Goal: Information Seeking & Learning: Learn about a topic

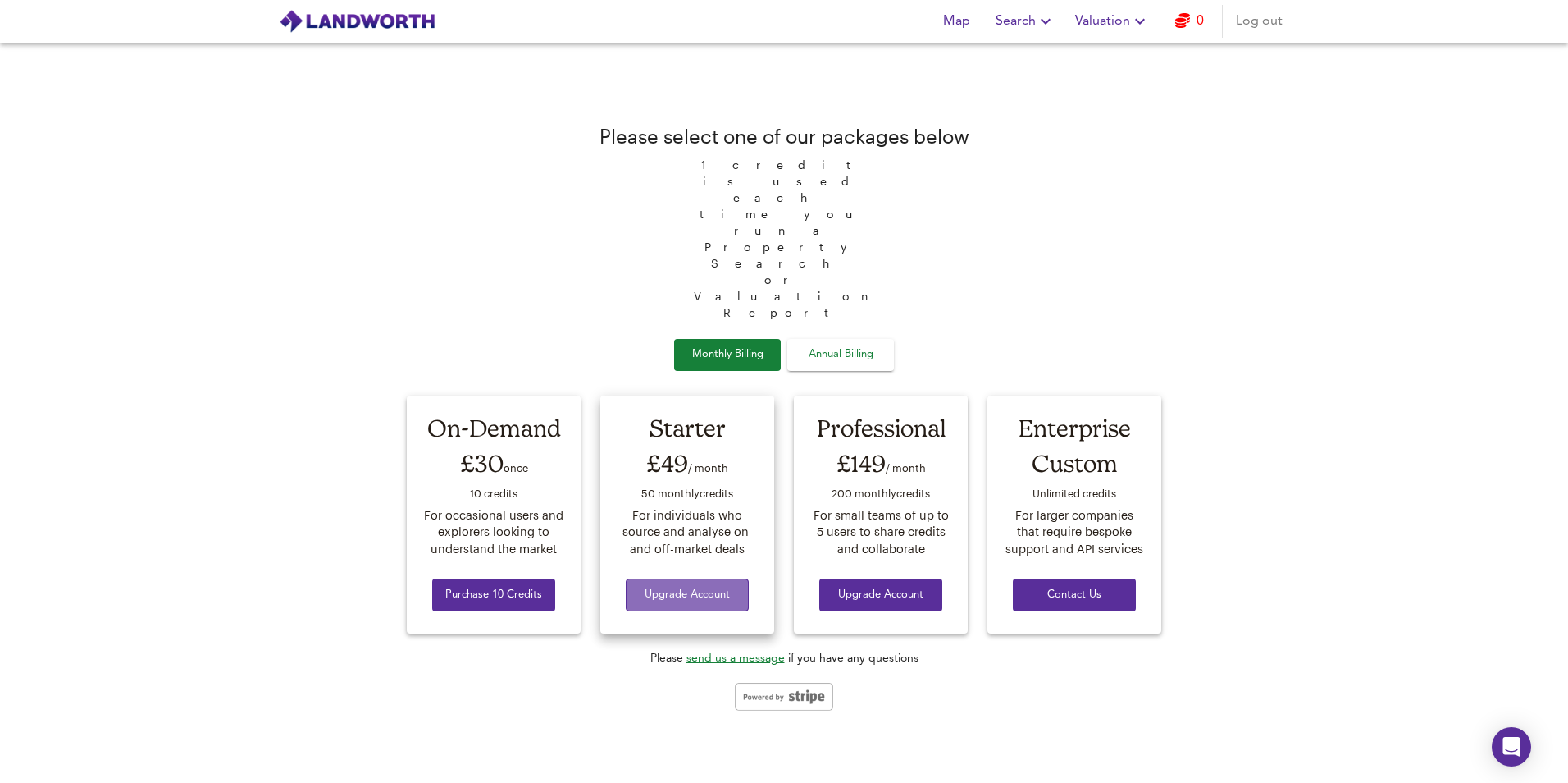
click at [694, 586] on span "Upgrade Account" at bounding box center [687, 595] width 97 height 19
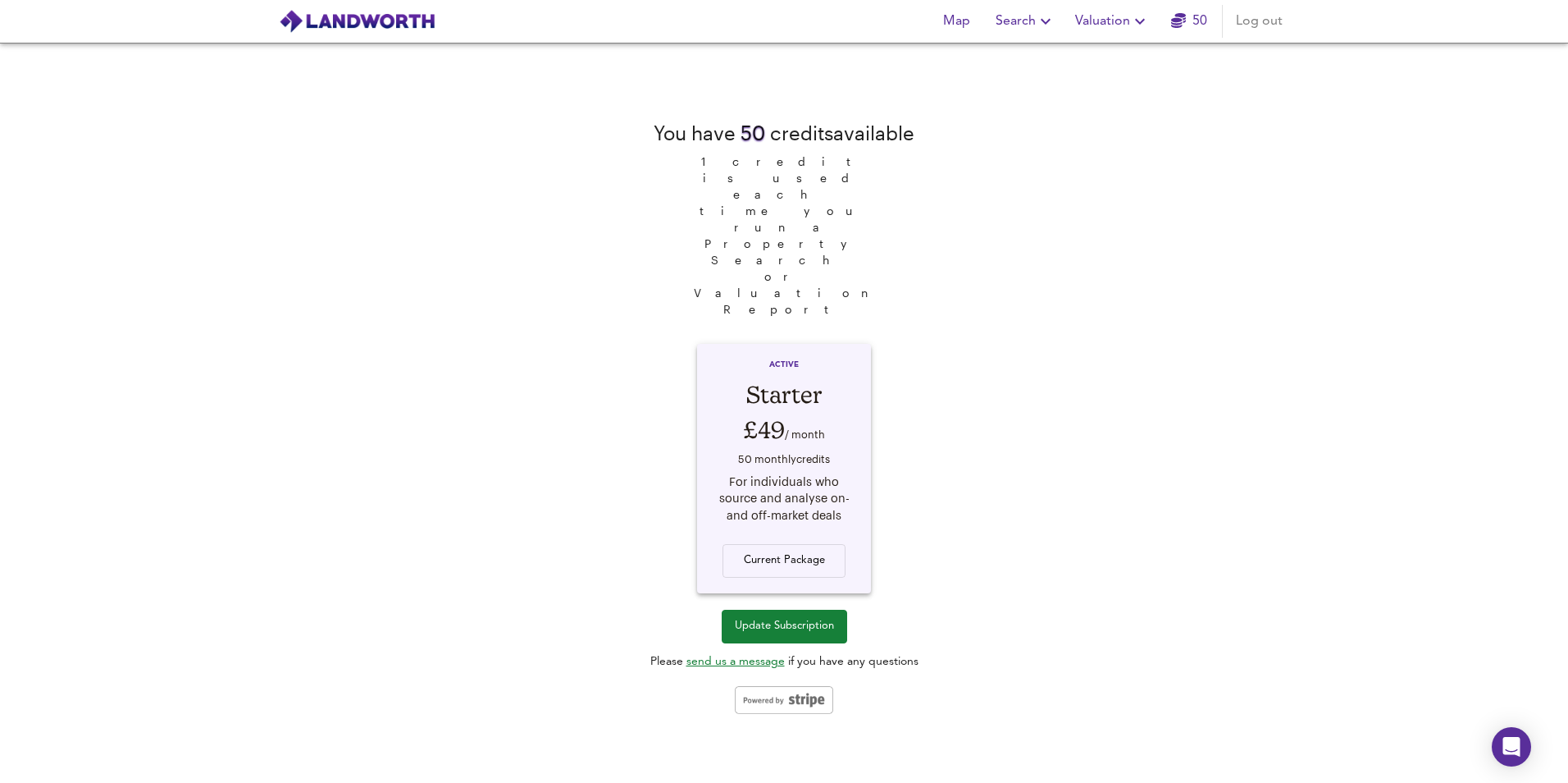
click at [783, 617] on span "Update Subscription" at bounding box center [784, 626] width 99 height 19
click at [765, 523] on div "Current Package" at bounding box center [784, 550] width 142 height 54
click at [808, 523] on div "Current Package" at bounding box center [784, 550] width 142 height 54
click at [1049, 17] on icon "button" at bounding box center [1046, 22] width 20 height 20
click at [1007, 64] on li "New Search" at bounding box center [1026, 58] width 162 height 29
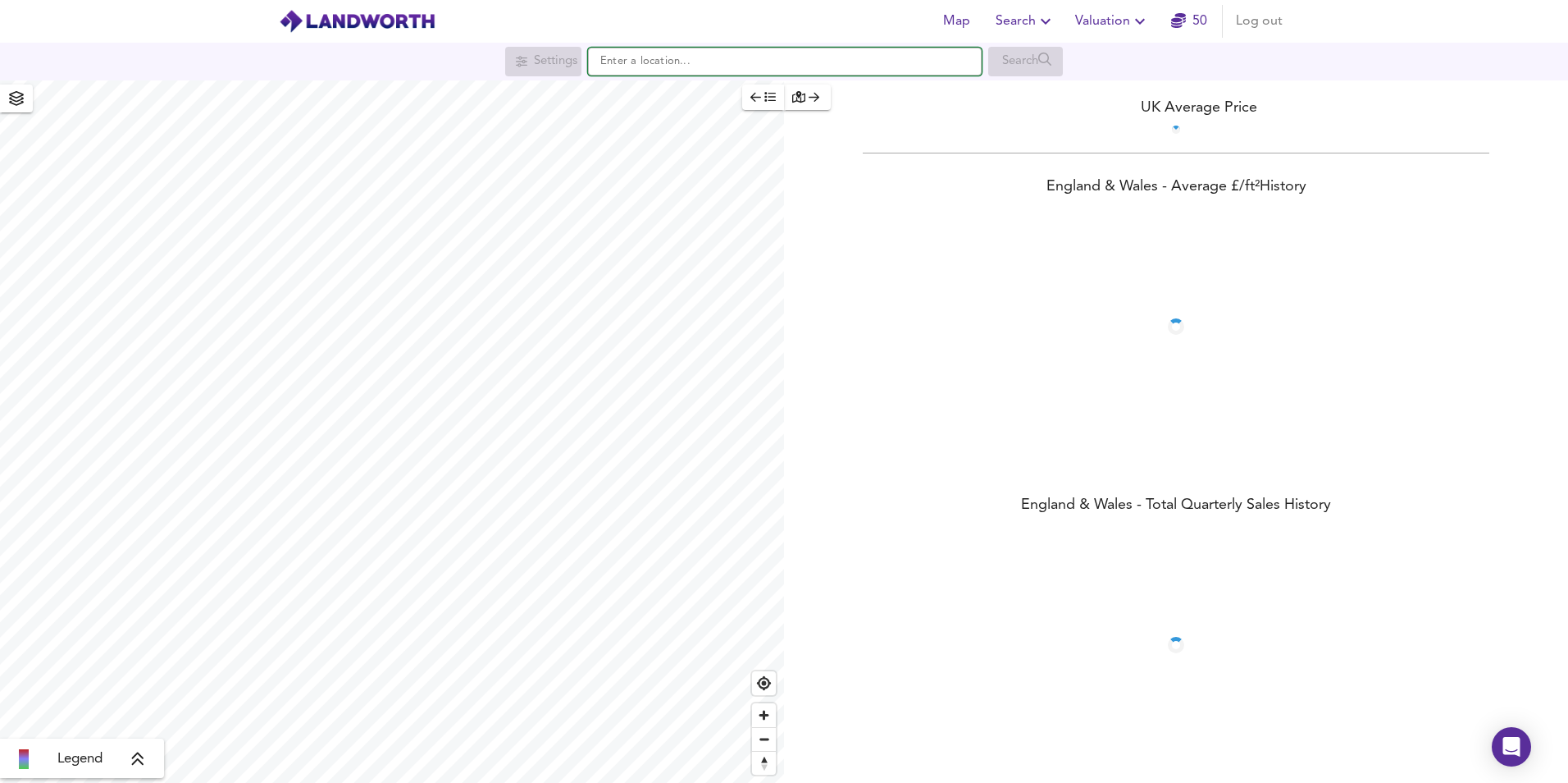
click at [784, 63] on input "text" at bounding box center [784, 61] width 394 height 27
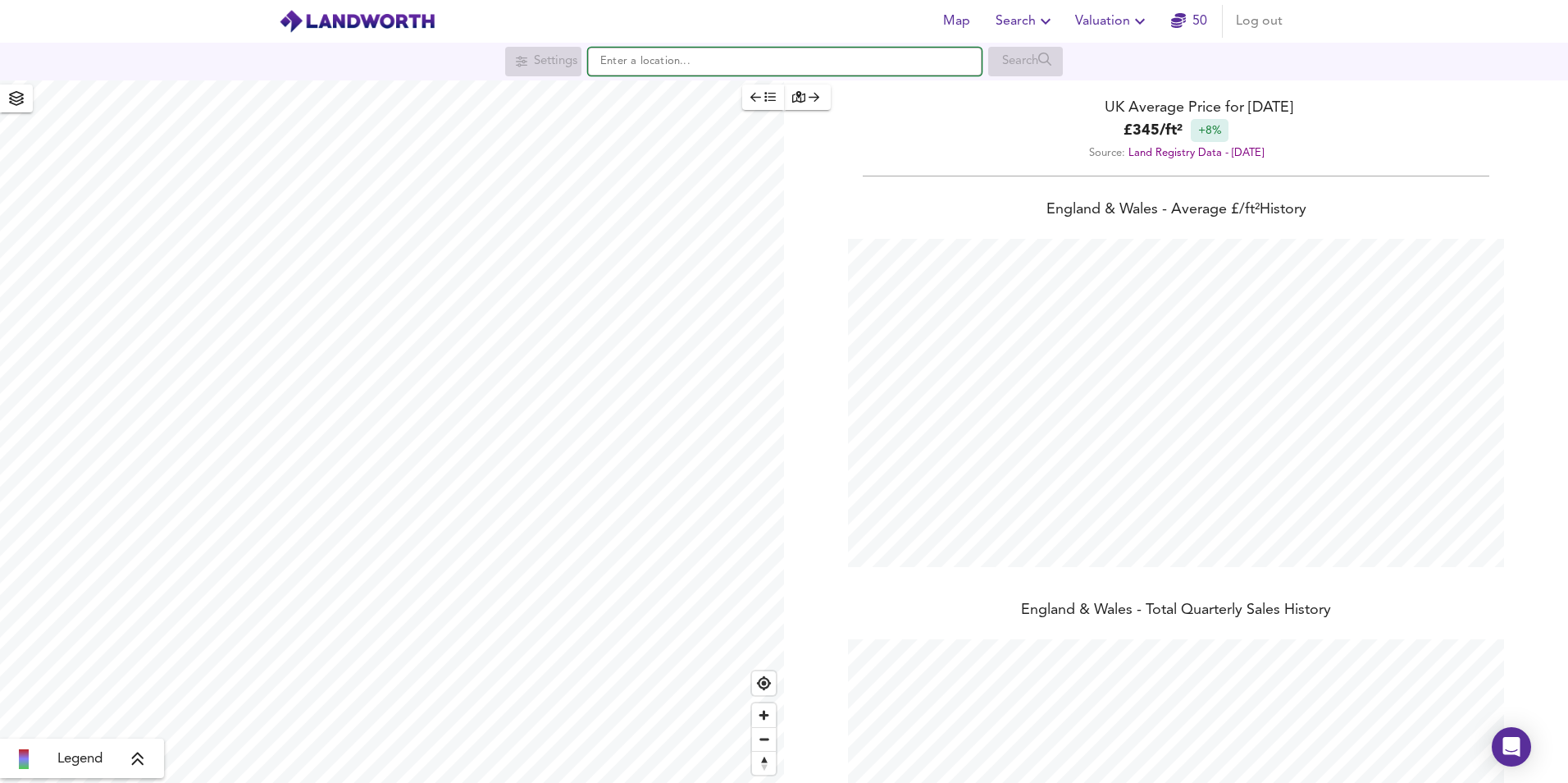
scroll to position [783, 1568]
type input "London SW11 3DT"
click at [675, 93] on strong "SW11 3DT" at bounding box center [650, 93] width 57 height 12
checkbox input "false"
checkbox input "true"
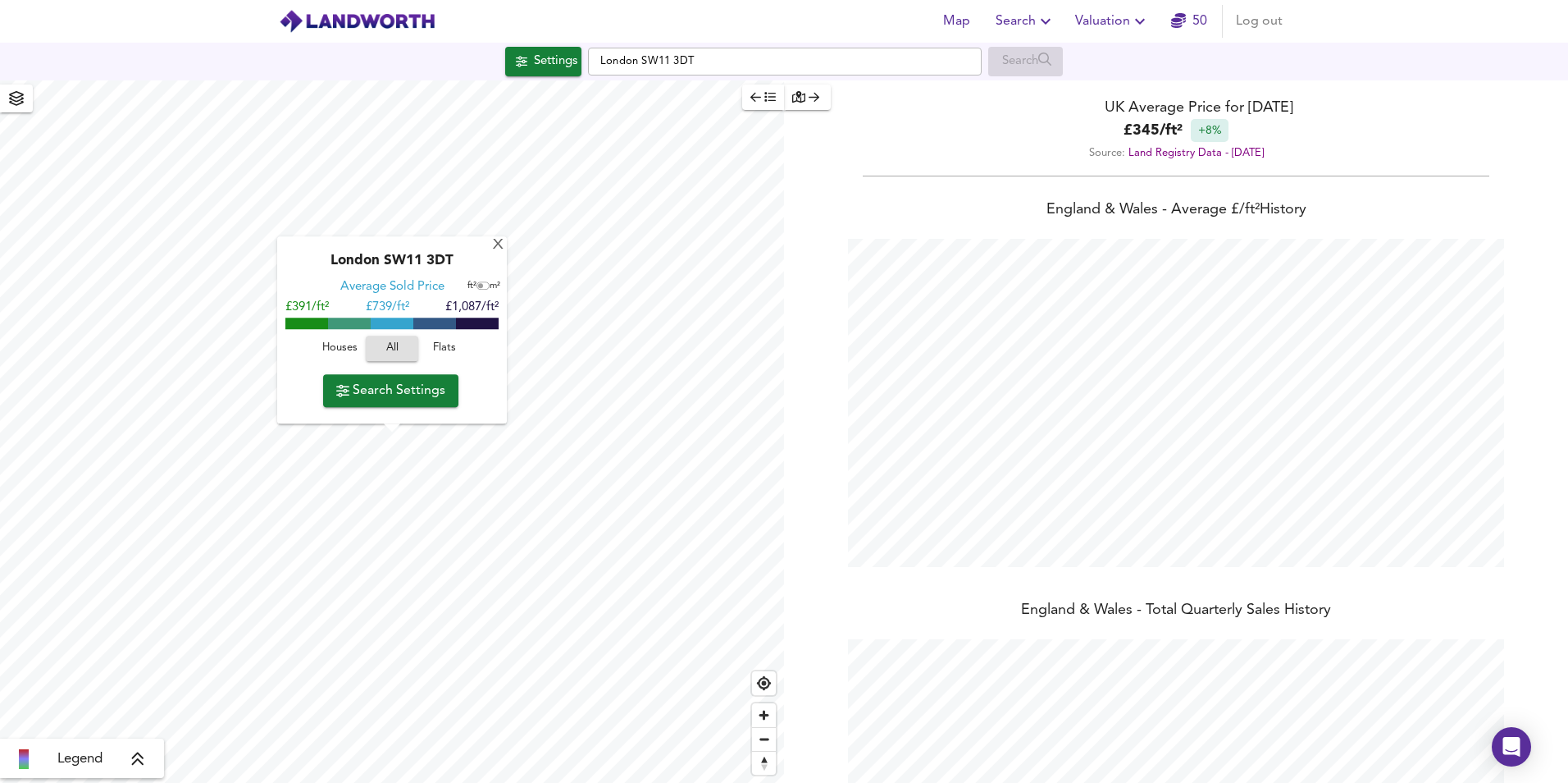
click at [444, 343] on span "Flats" at bounding box center [444, 349] width 44 height 19
click at [1098, 15] on span "Valuation" at bounding box center [1113, 22] width 75 height 23
click at [1044, 27] on icon "button" at bounding box center [1046, 22] width 20 height 20
click at [379, 387] on span "Search Settings" at bounding box center [391, 391] width 109 height 23
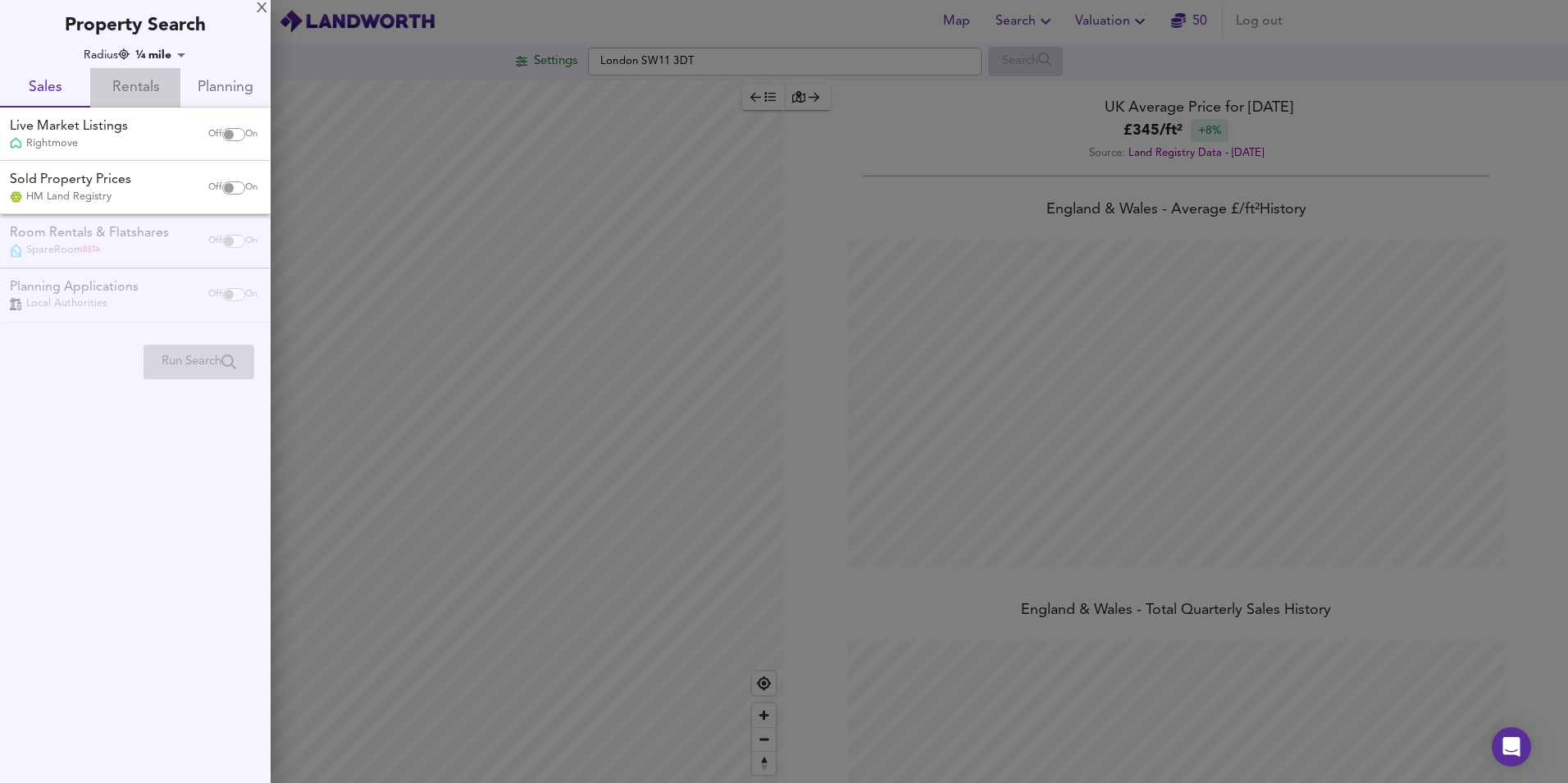
click at [123, 94] on span "Rentals" at bounding box center [135, 88] width 71 height 26
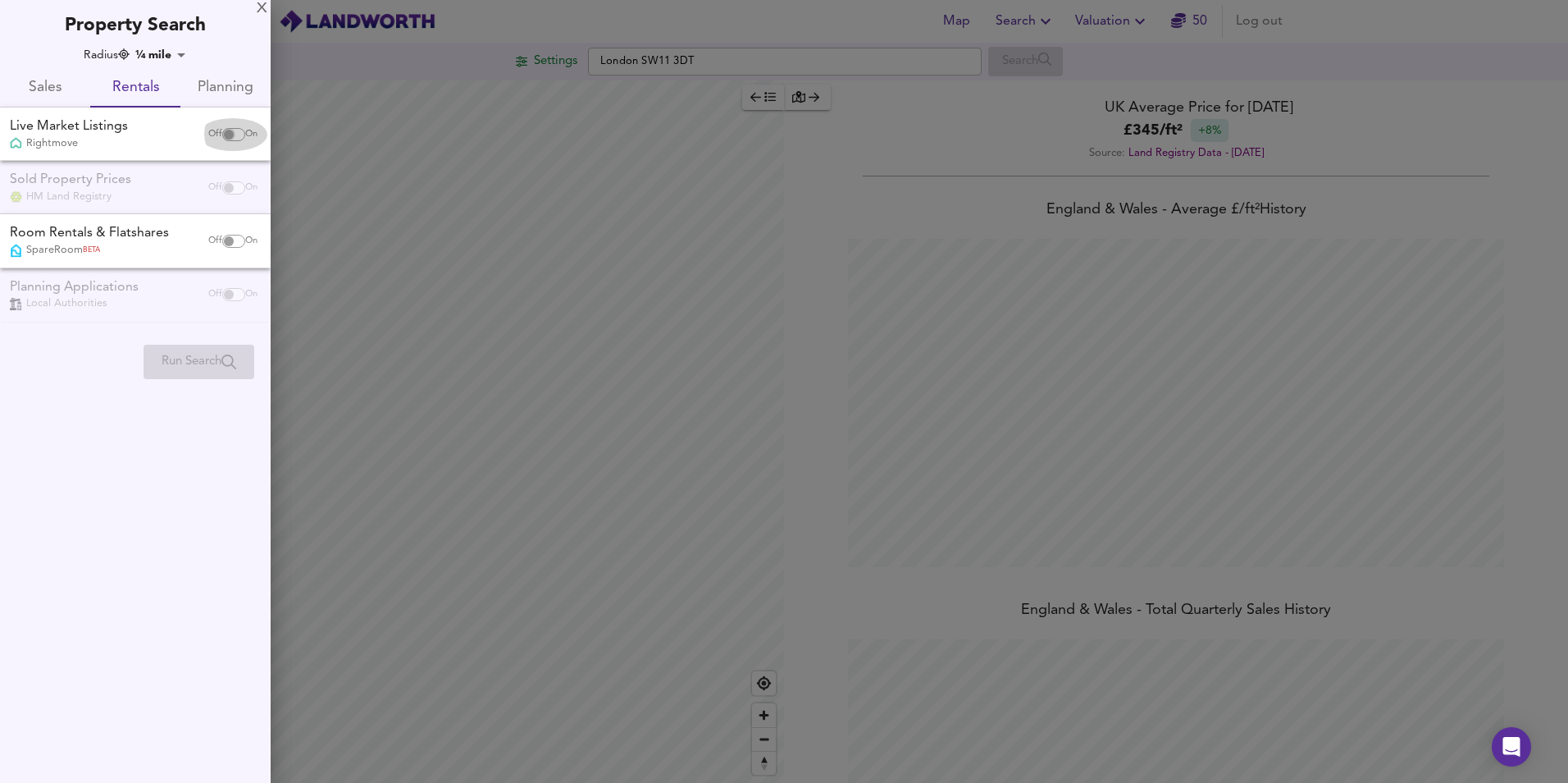
click at [231, 136] on input "checkbox" at bounding box center [228, 135] width 39 height 13
checkbox input "true"
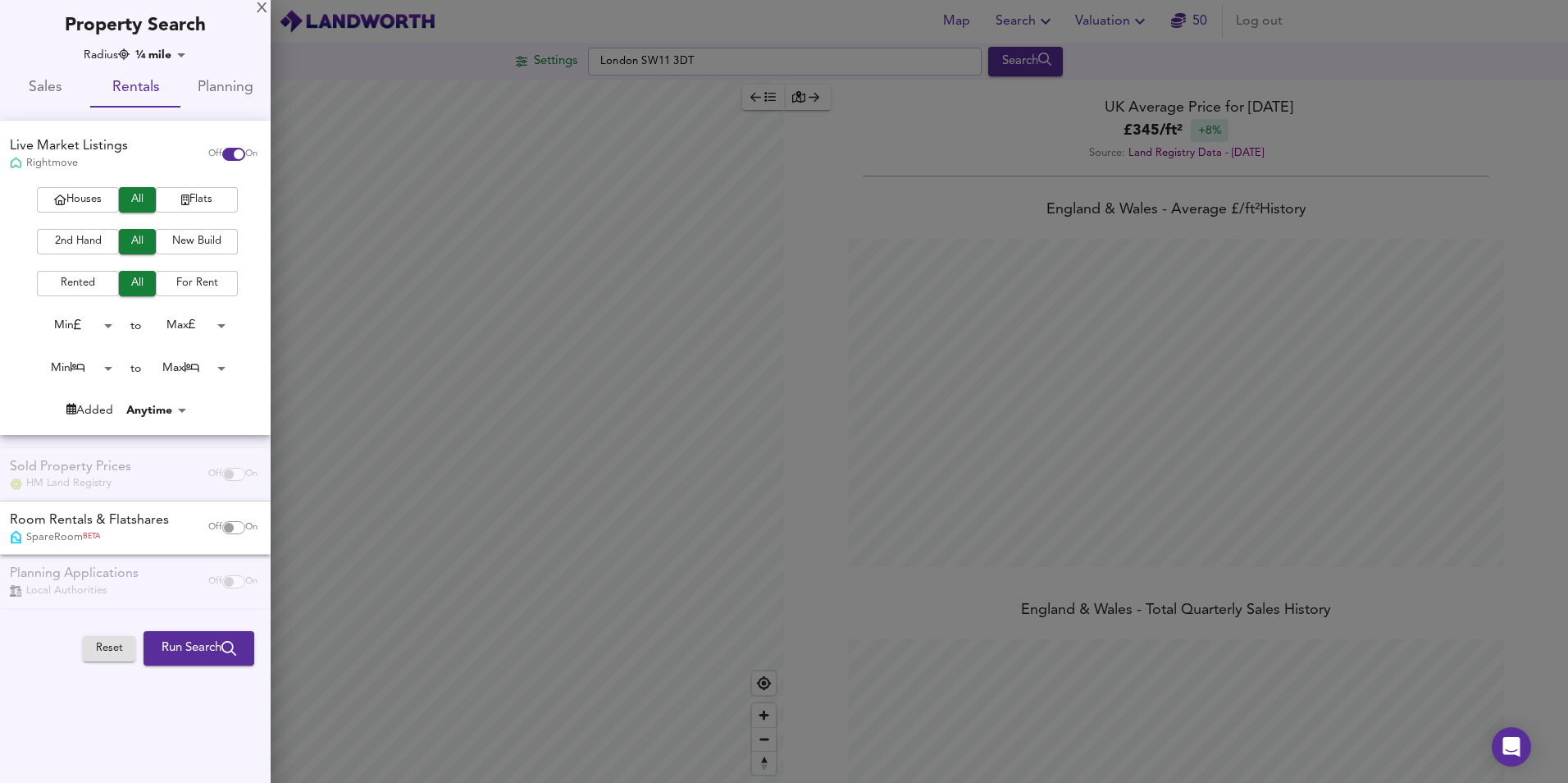
click at [228, 530] on input "checkbox" at bounding box center [228, 527] width 39 height 13
checkbox input "true"
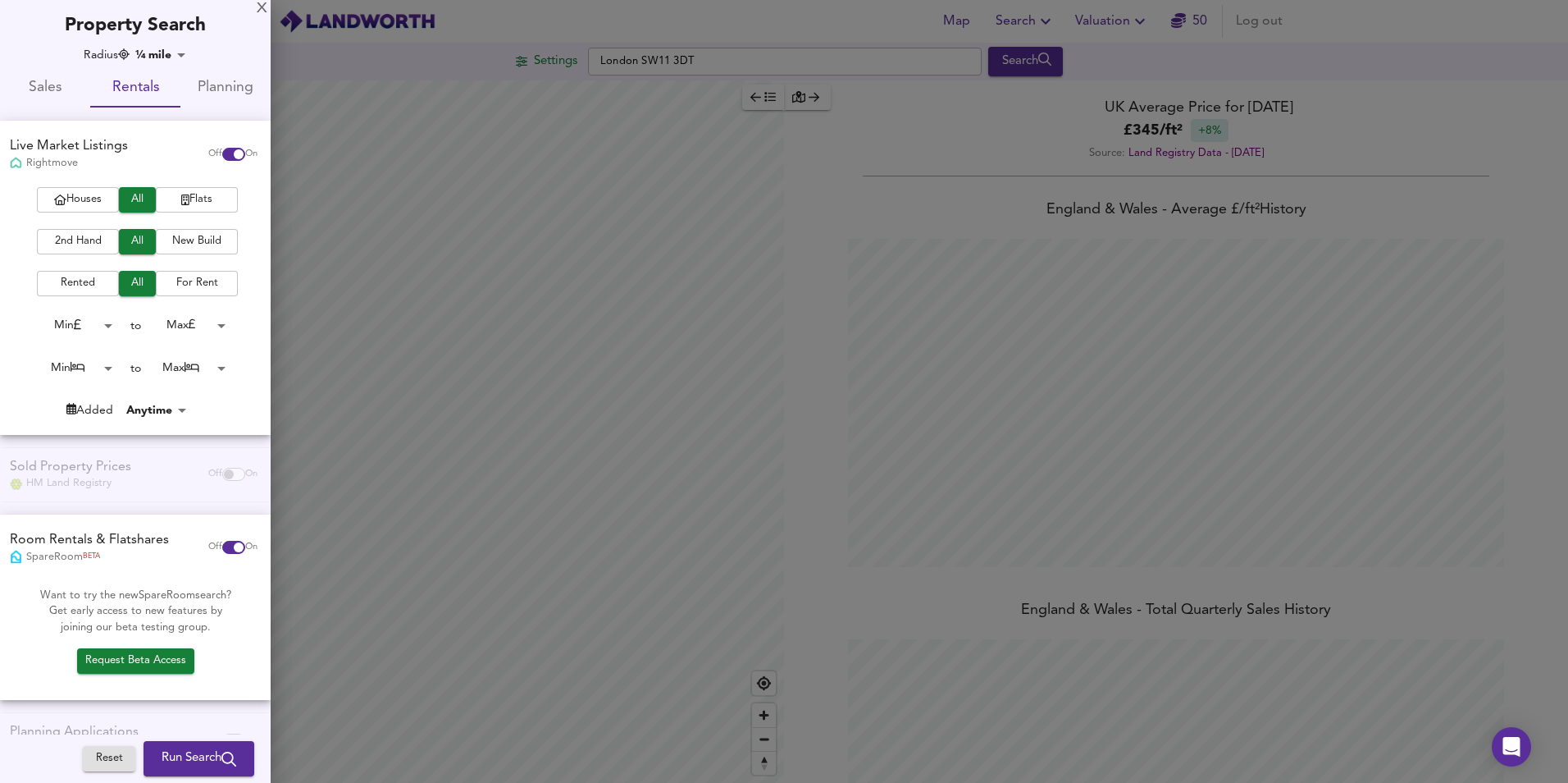
drag, startPoint x: 177, startPoint y: 747, endPoint x: 190, endPoint y: 741, distance: 14.3
click at [177, 748] on span "Run Search" at bounding box center [199, 759] width 75 height 22
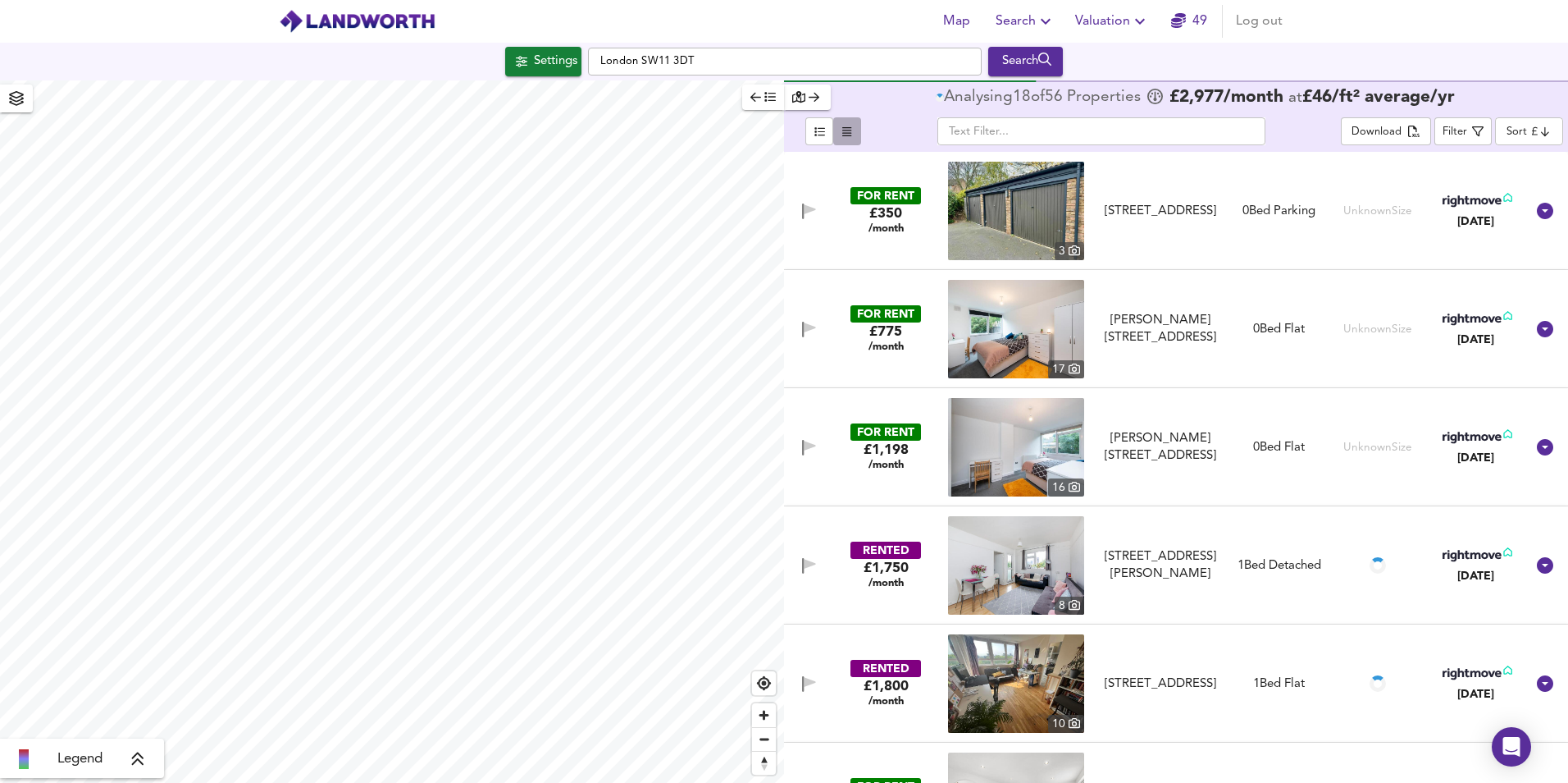
click at [849, 132] on icon "button" at bounding box center [847, 132] width 9 height 11
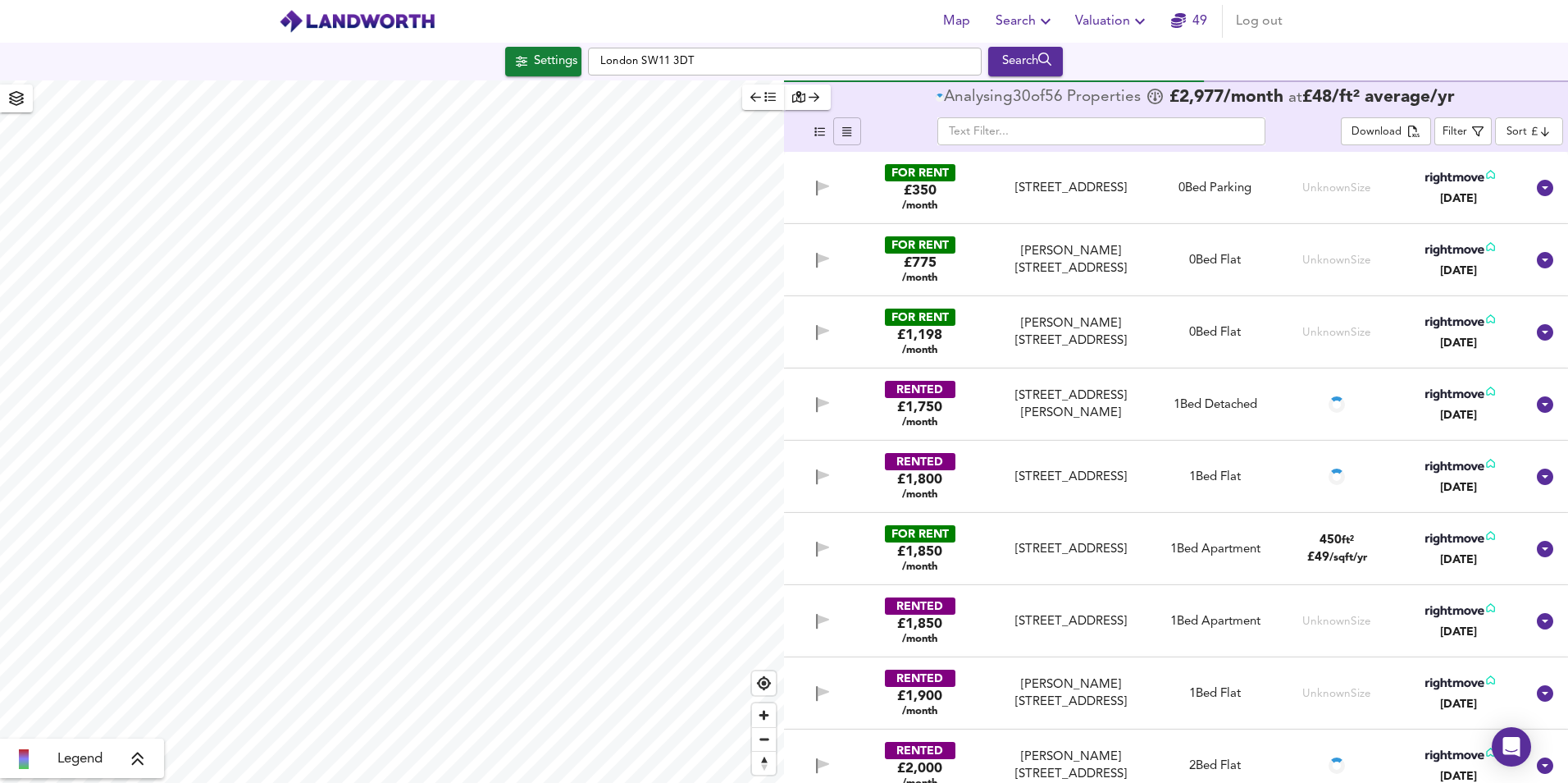
click at [826, 135] on span "button" at bounding box center [819, 132] width 20 height 19
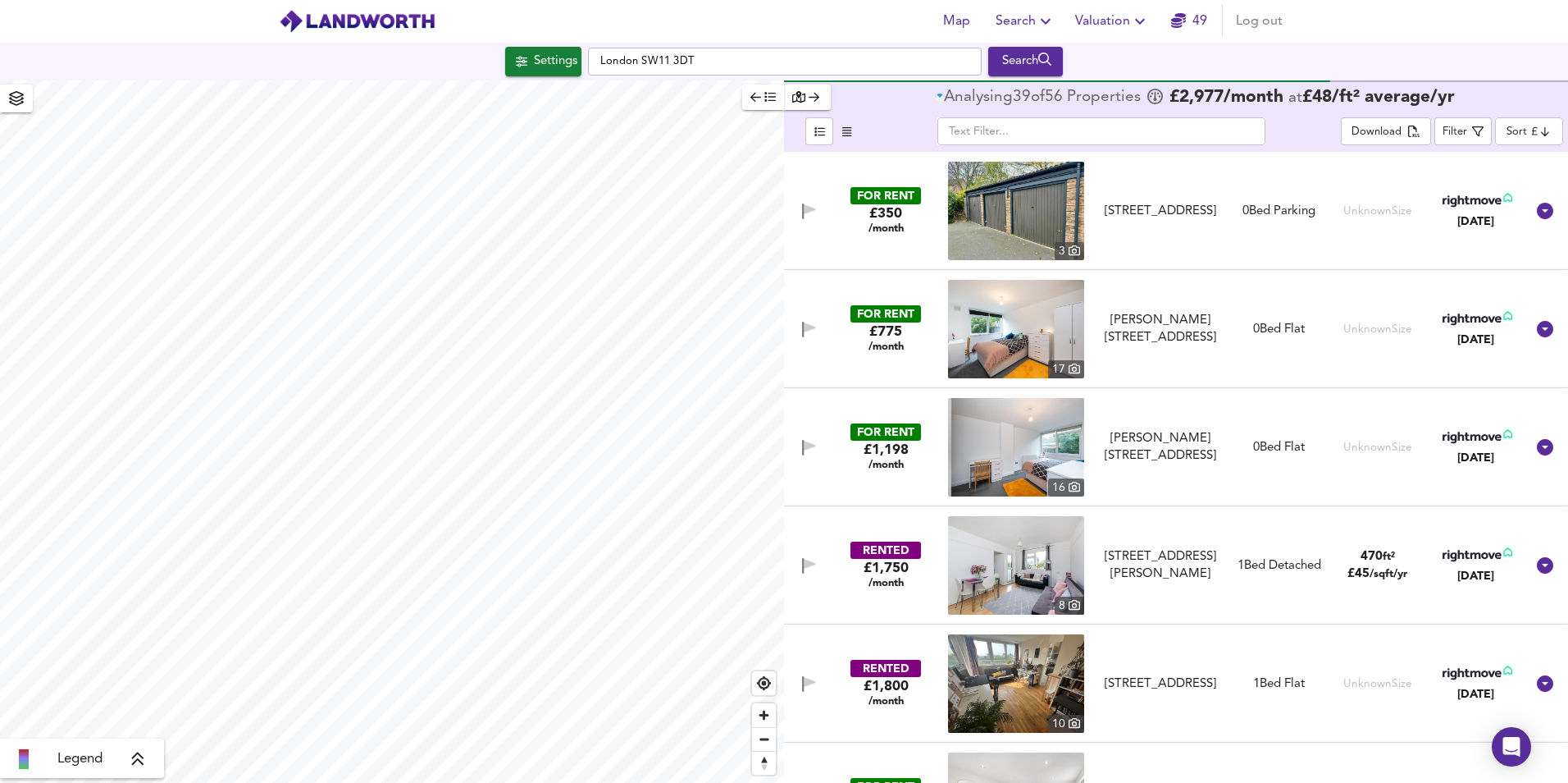
click at [758, 99] on icon "button" at bounding box center [755, 97] width 11 height 12
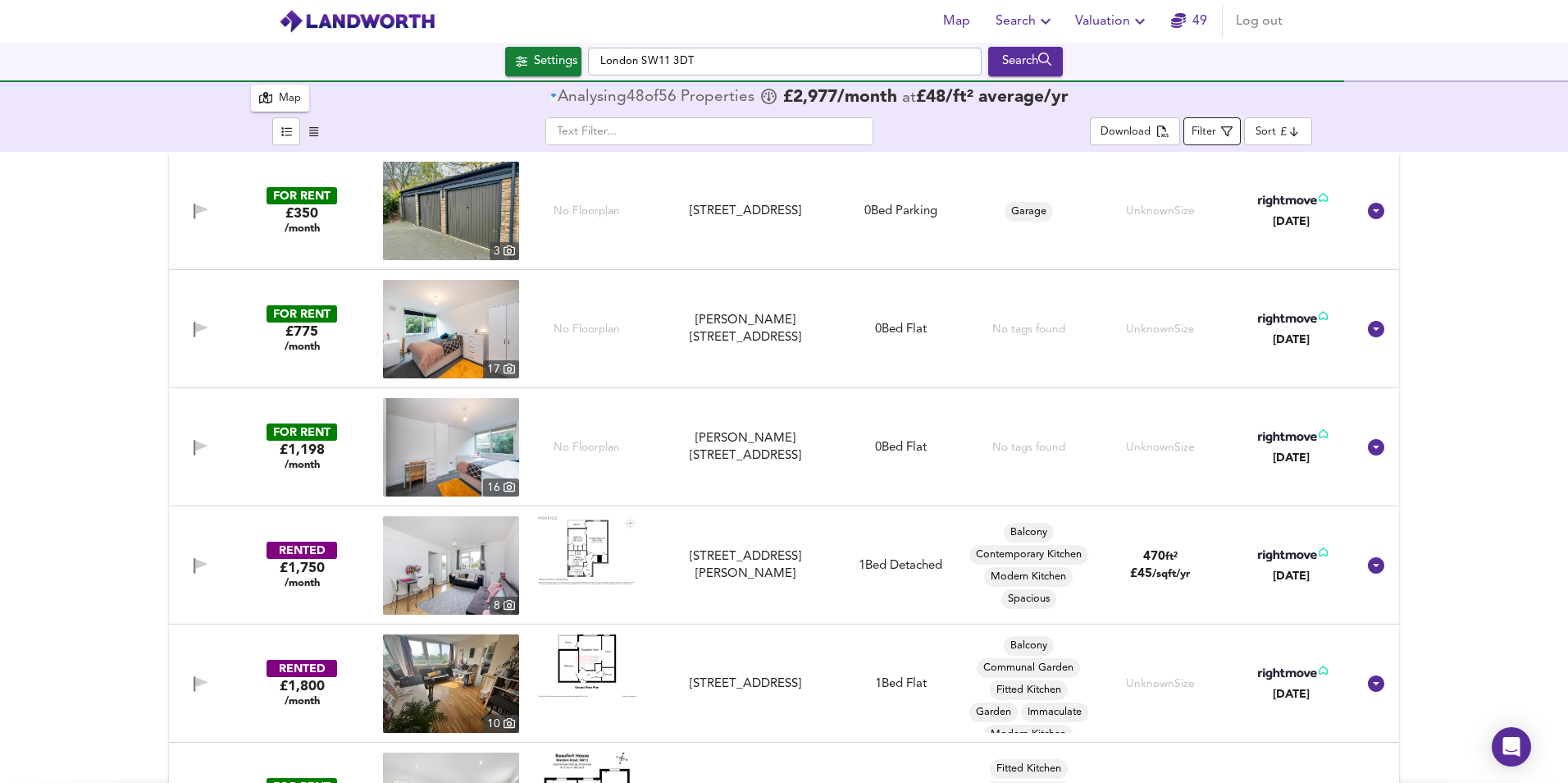
click at [1202, 130] on div "Filter" at bounding box center [1204, 132] width 25 height 19
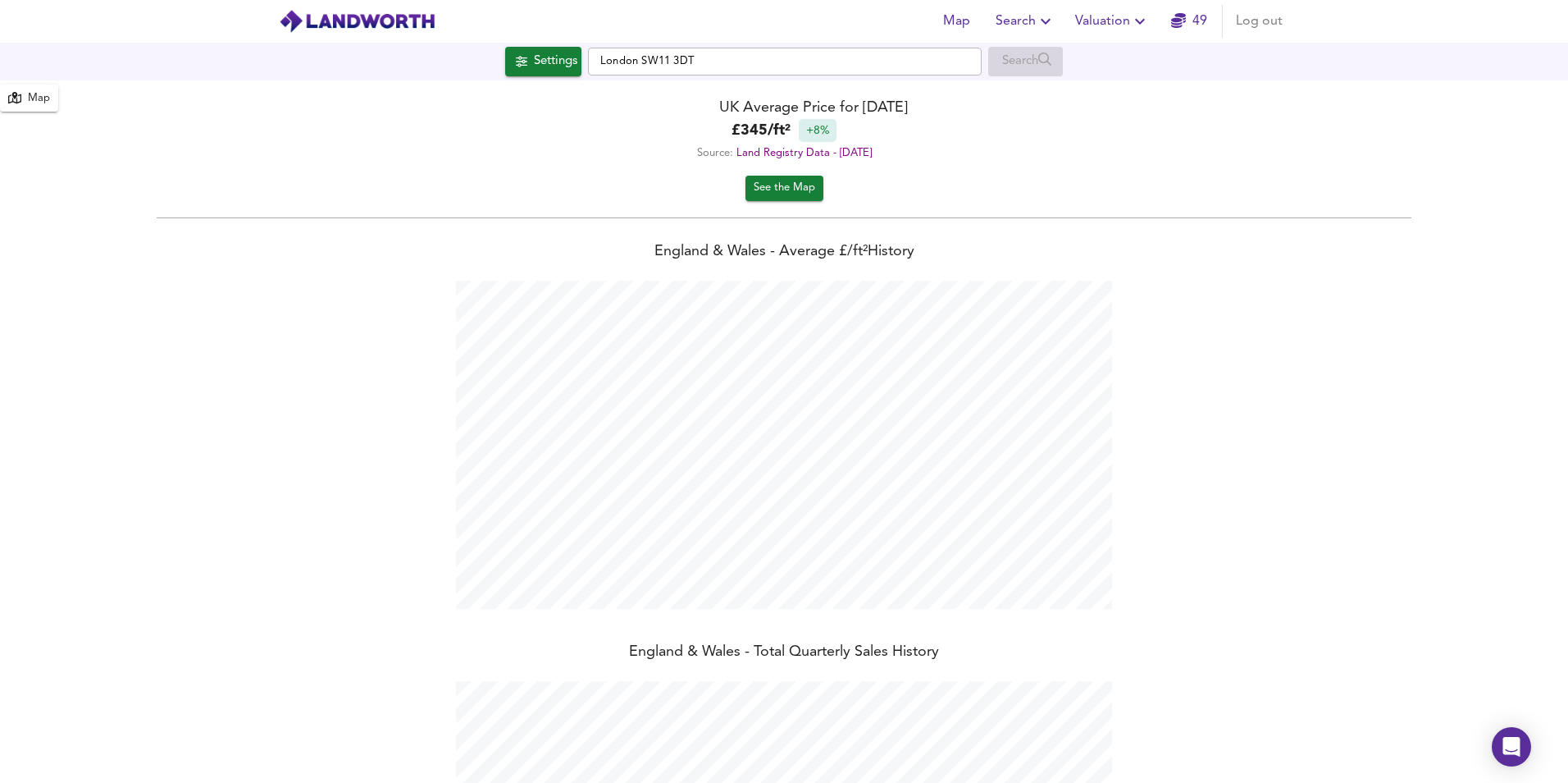
scroll to position [783, 1568]
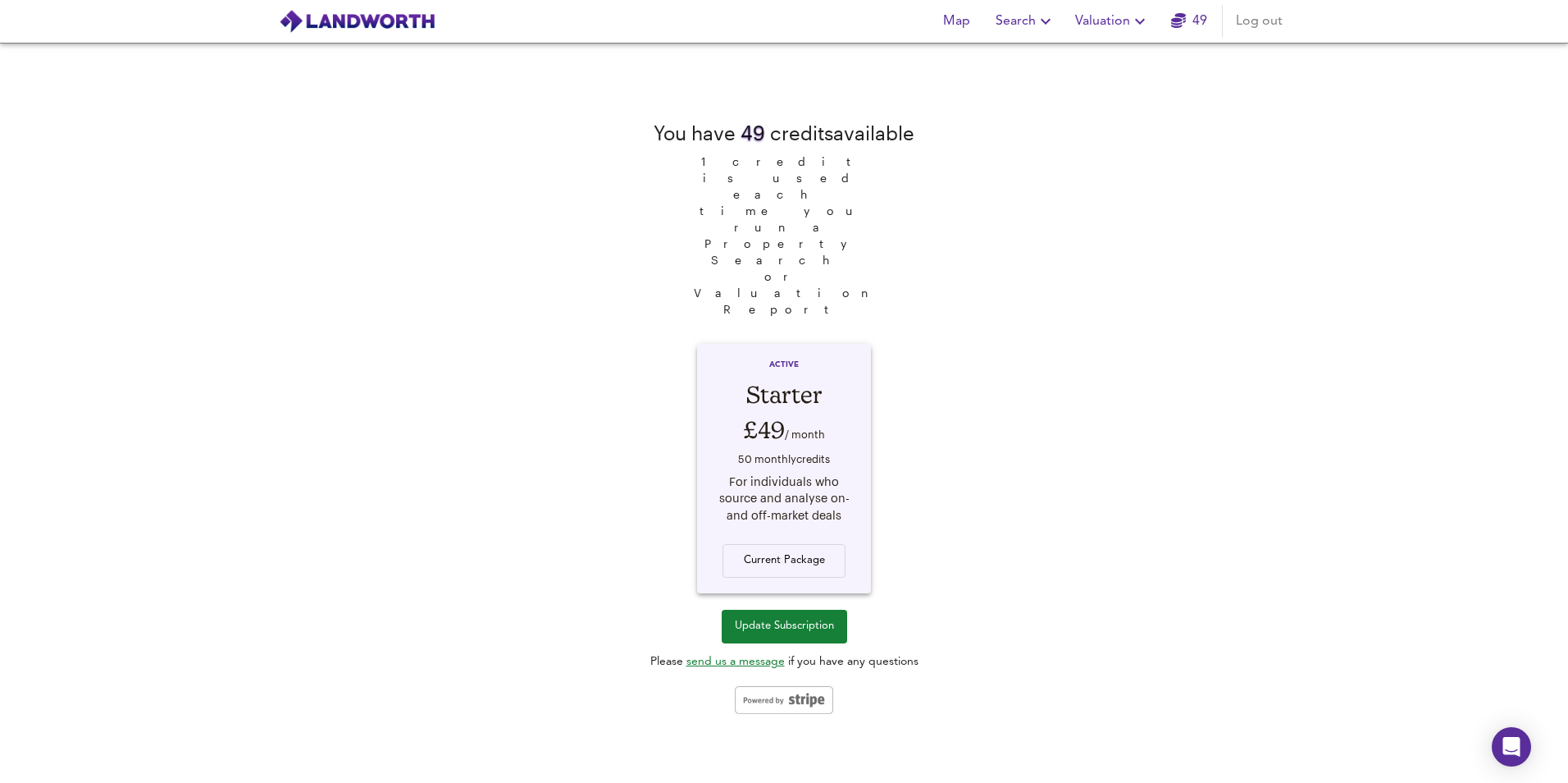
click at [1037, 26] on span "Search" at bounding box center [1026, 22] width 60 height 23
click at [1035, 62] on li "New Search" at bounding box center [1026, 58] width 162 height 29
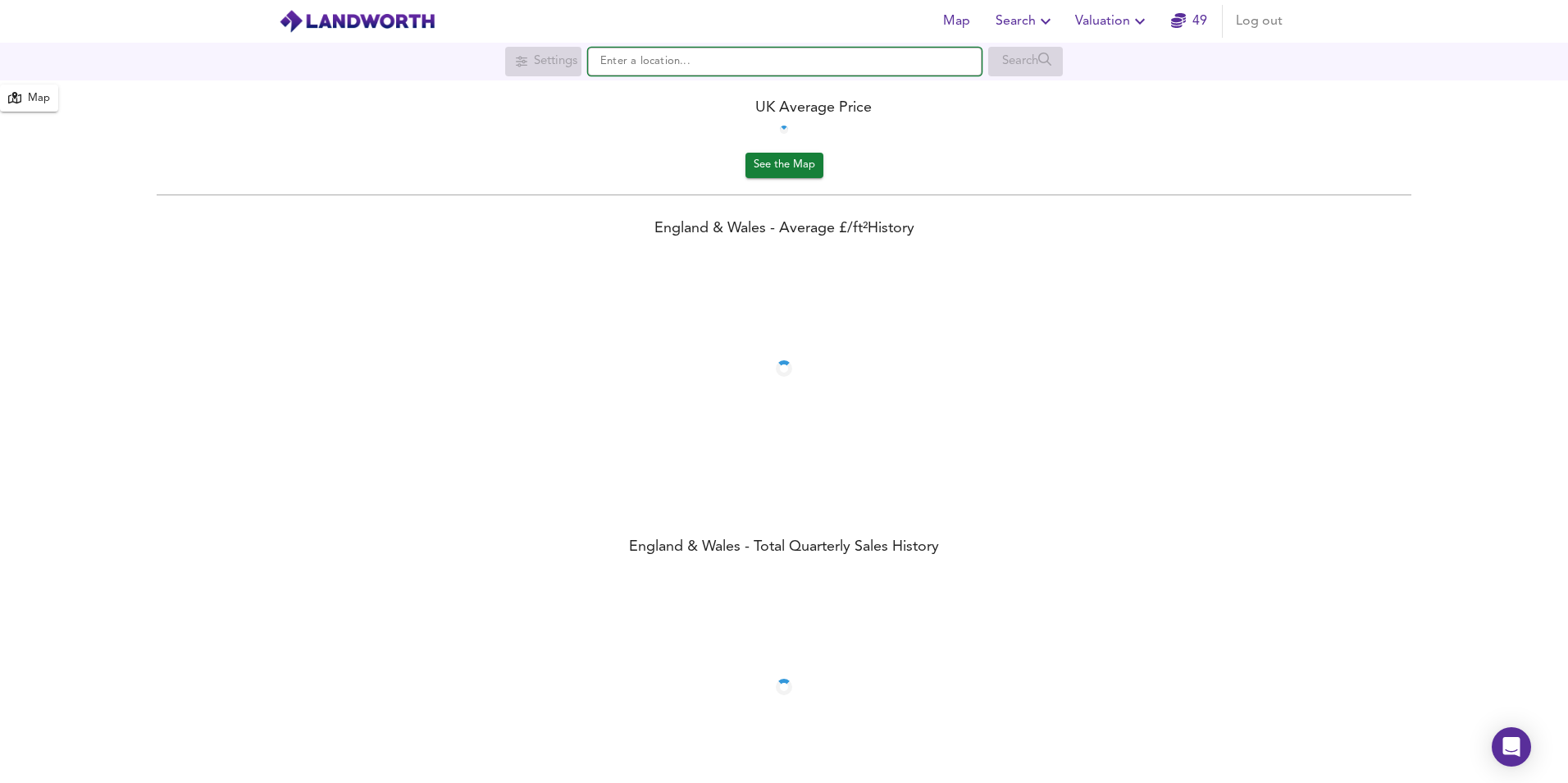
click at [844, 69] on input "text" at bounding box center [784, 61] width 394 height 27
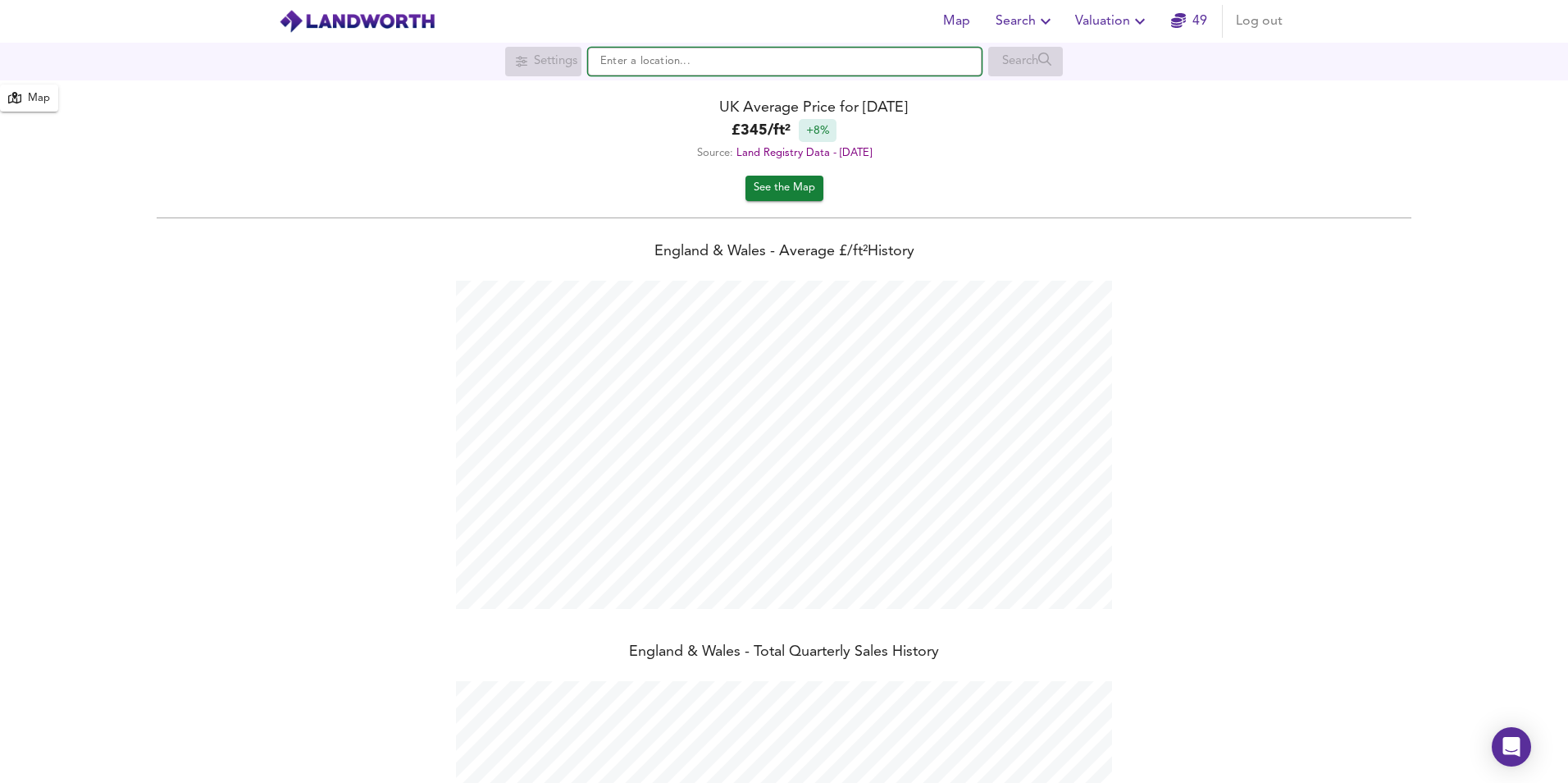
scroll to position [783, 1568]
click at [841, 64] on input "text" at bounding box center [784, 61] width 394 height 27
click at [647, 97] on strong "SW11 3DT" at bounding box center [650, 93] width 57 height 12
type input "London SW11 3DT"
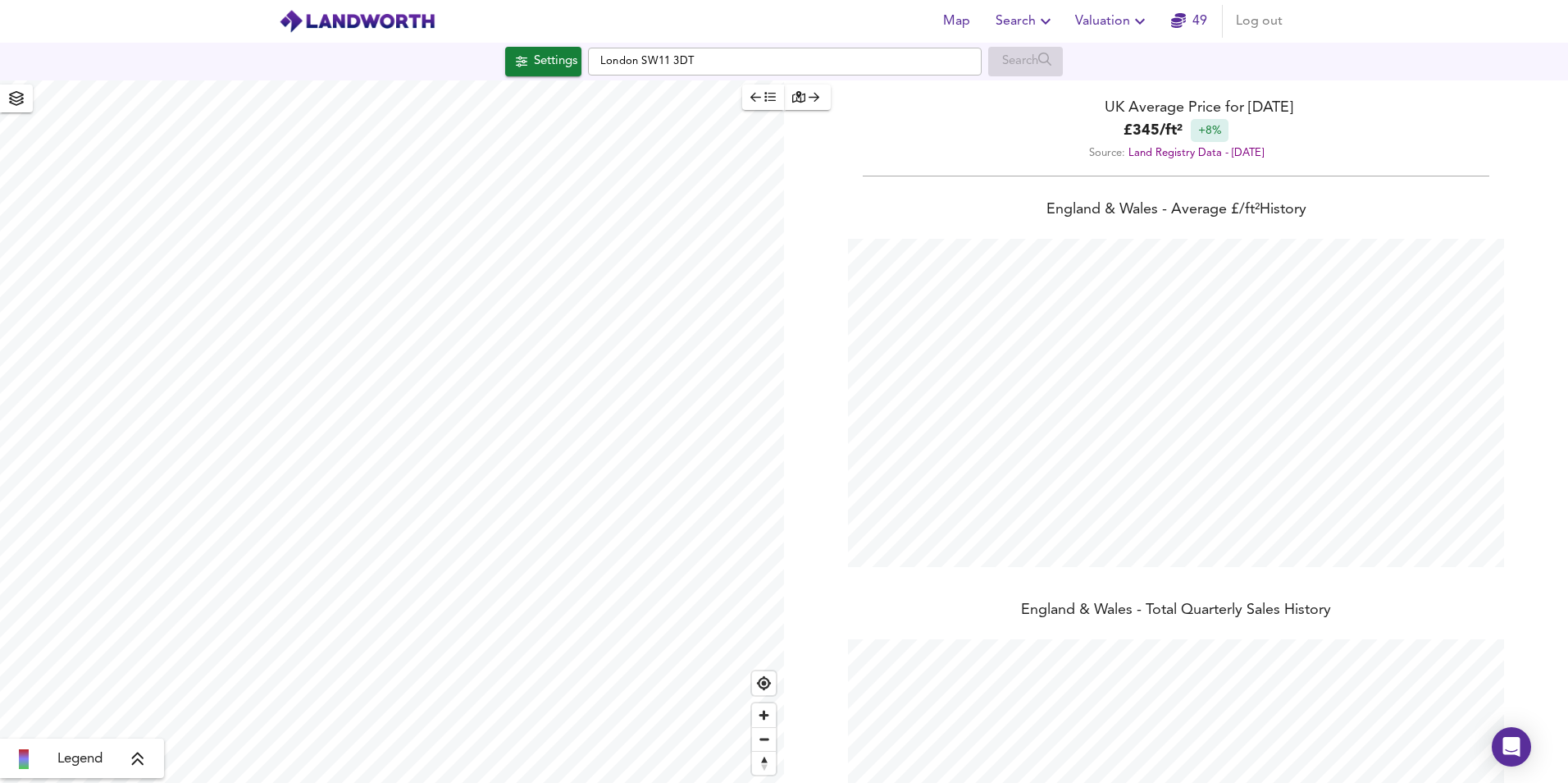
checkbox input "false"
checkbox input "true"
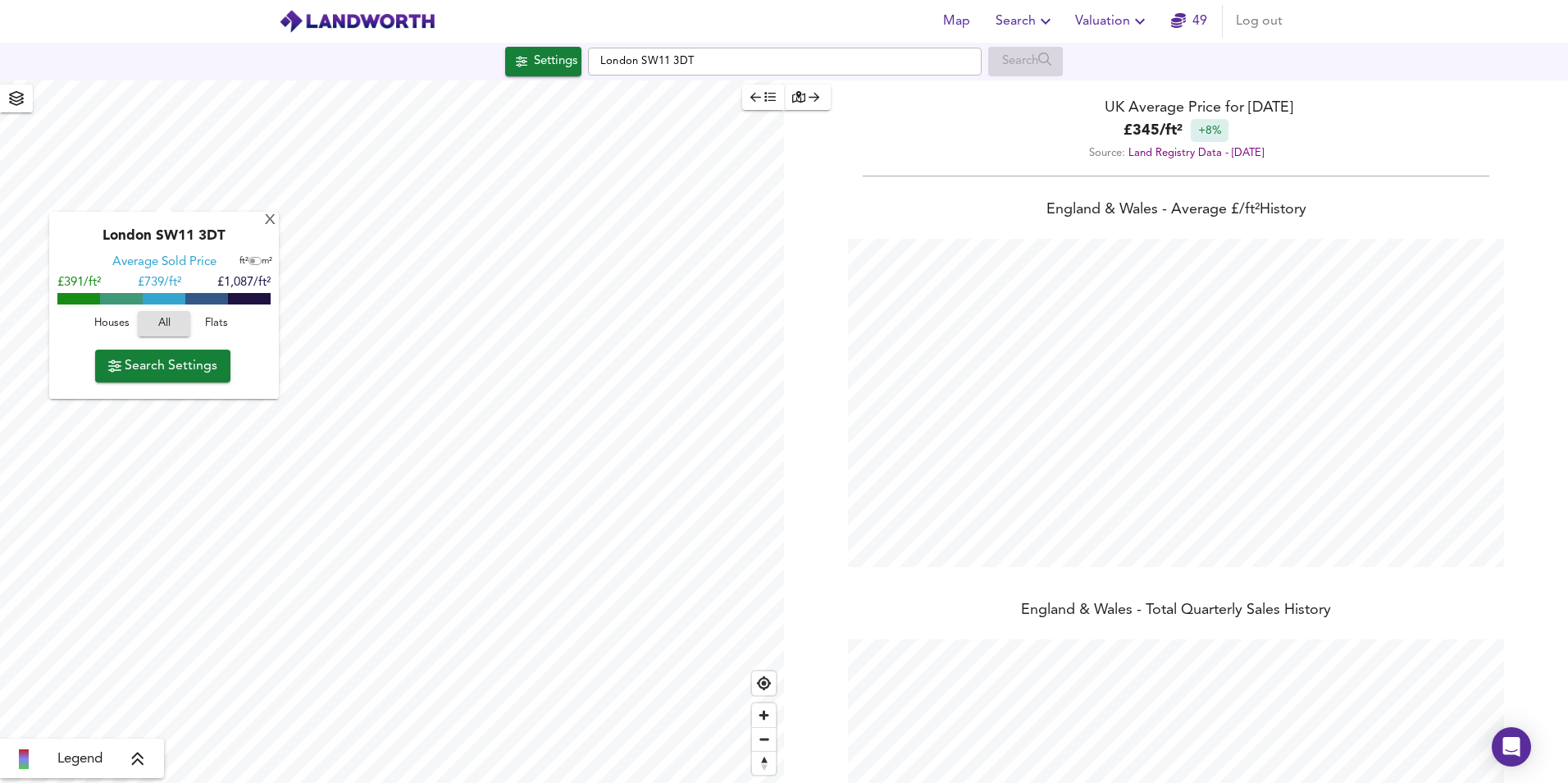
click at [152, 359] on span "Search Settings" at bounding box center [162, 367] width 109 height 23
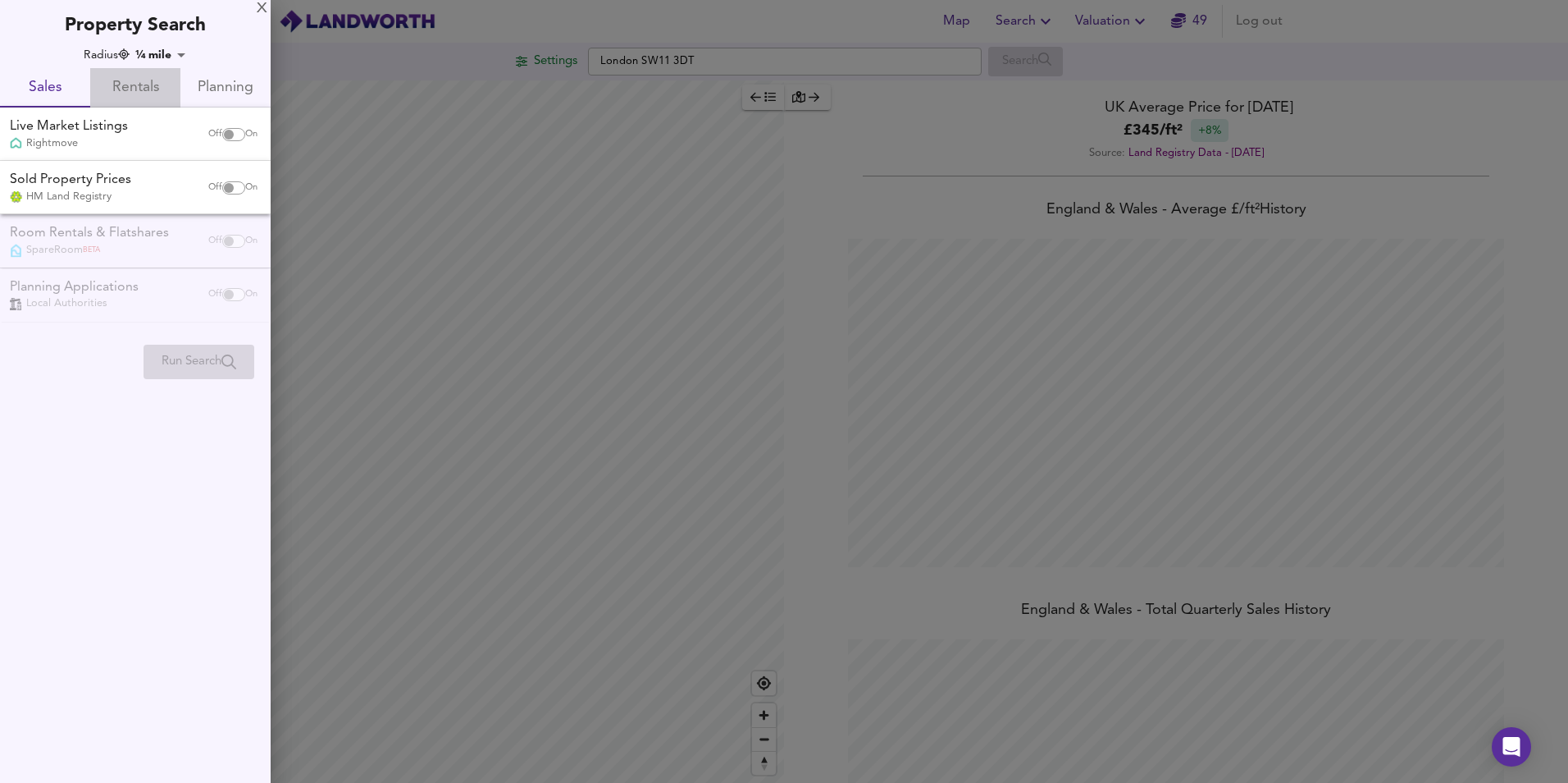
click at [130, 86] on span "Rentals" at bounding box center [135, 88] width 71 height 26
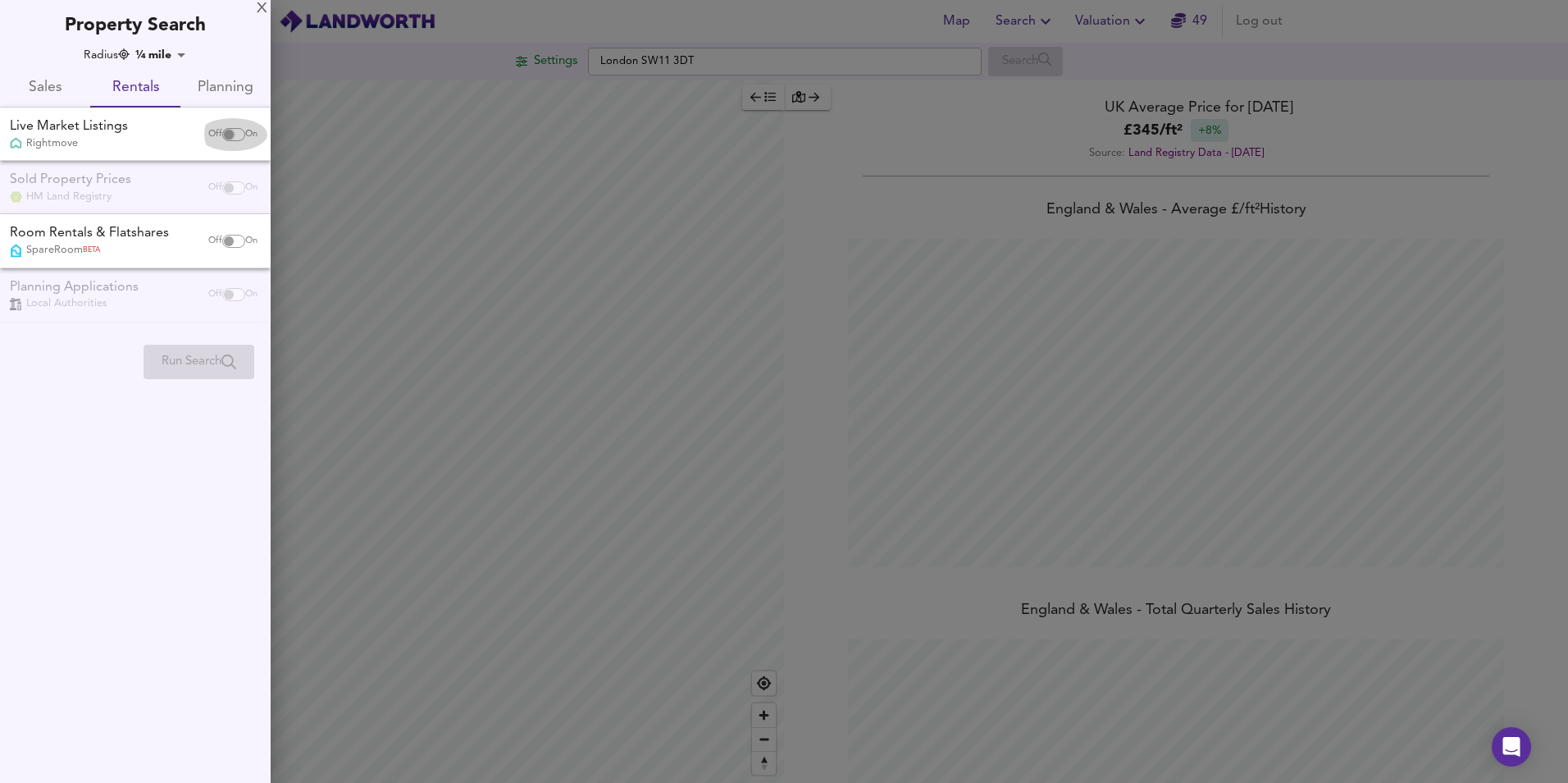
click at [238, 131] on input "checkbox" at bounding box center [228, 135] width 39 height 13
checkbox input "true"
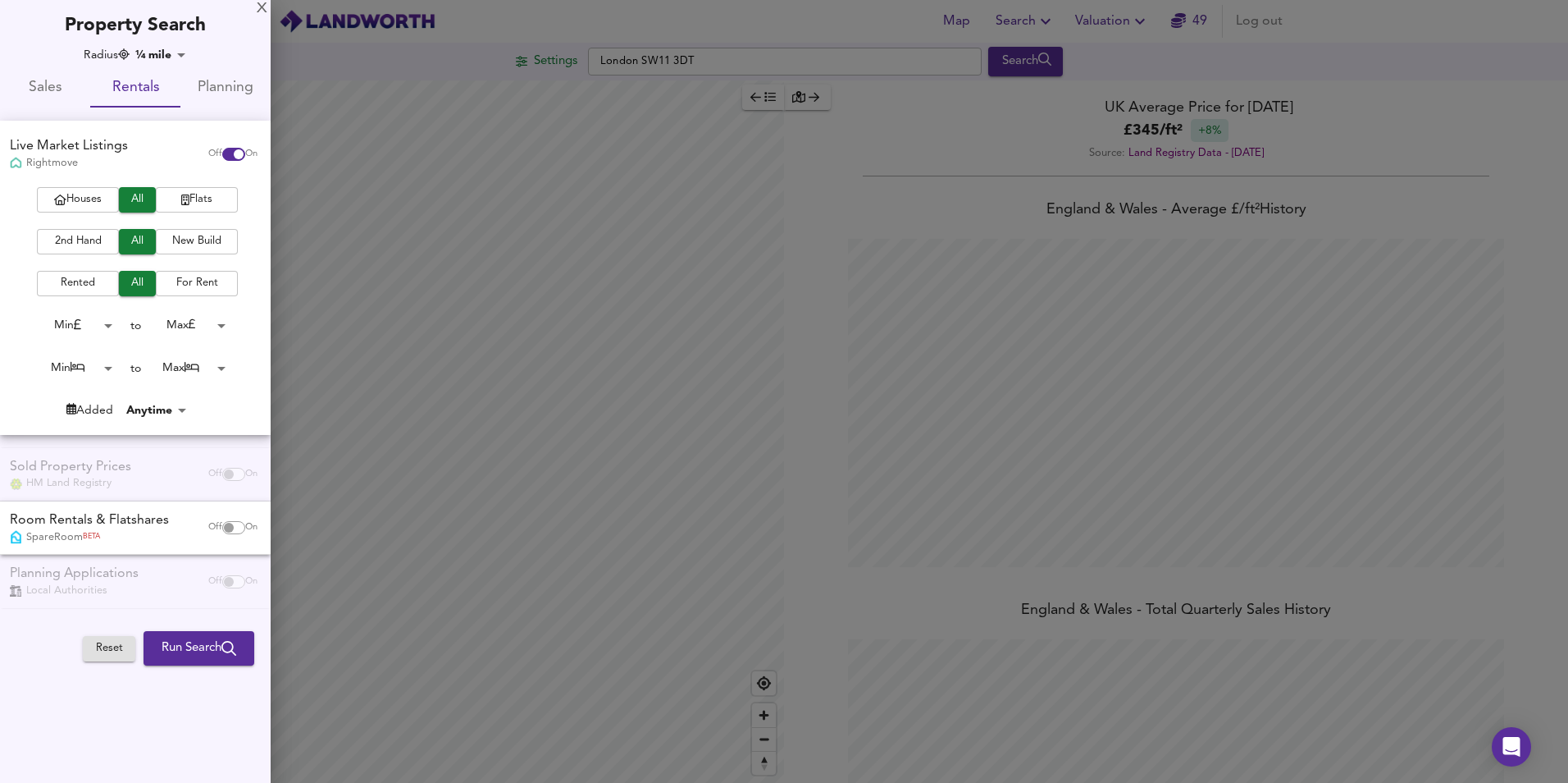
click at [144, 285] on span "All" at bounding box center [137, 283] width 21 height 19
click at [201, 200] on span "Flats" at bounding box center [197, 200] width 66 height 19
click at [105, 366] on body "Map Search Valuation 49 Log out Settings London SW11 3DT Search Legend UK Avera…" at bounding box center [784, 392] width 1568 height 783
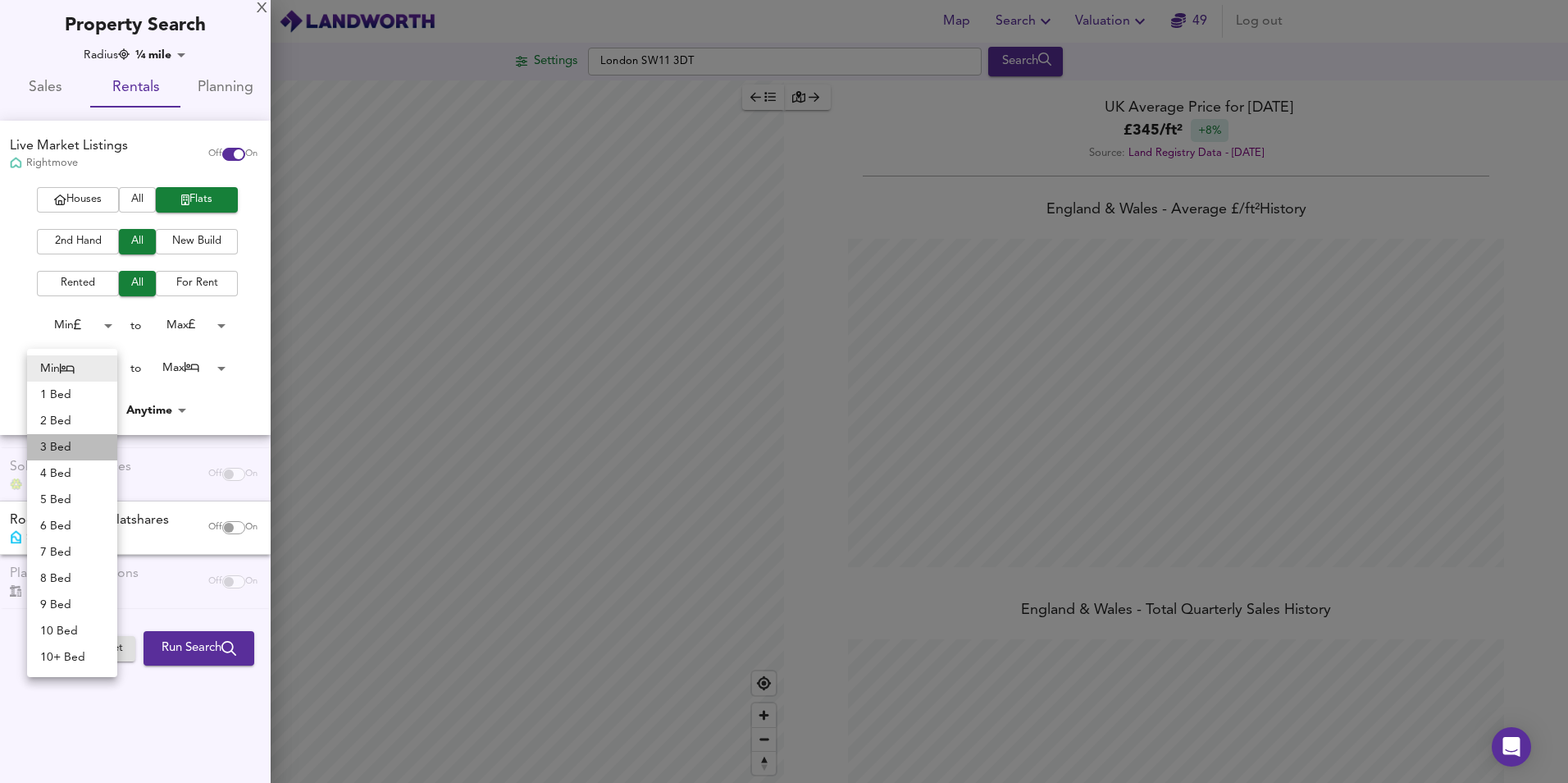
click at [62, 446] on li "3 Bed" at bounding box center [72, 447] width 90 height 27
type input "3"
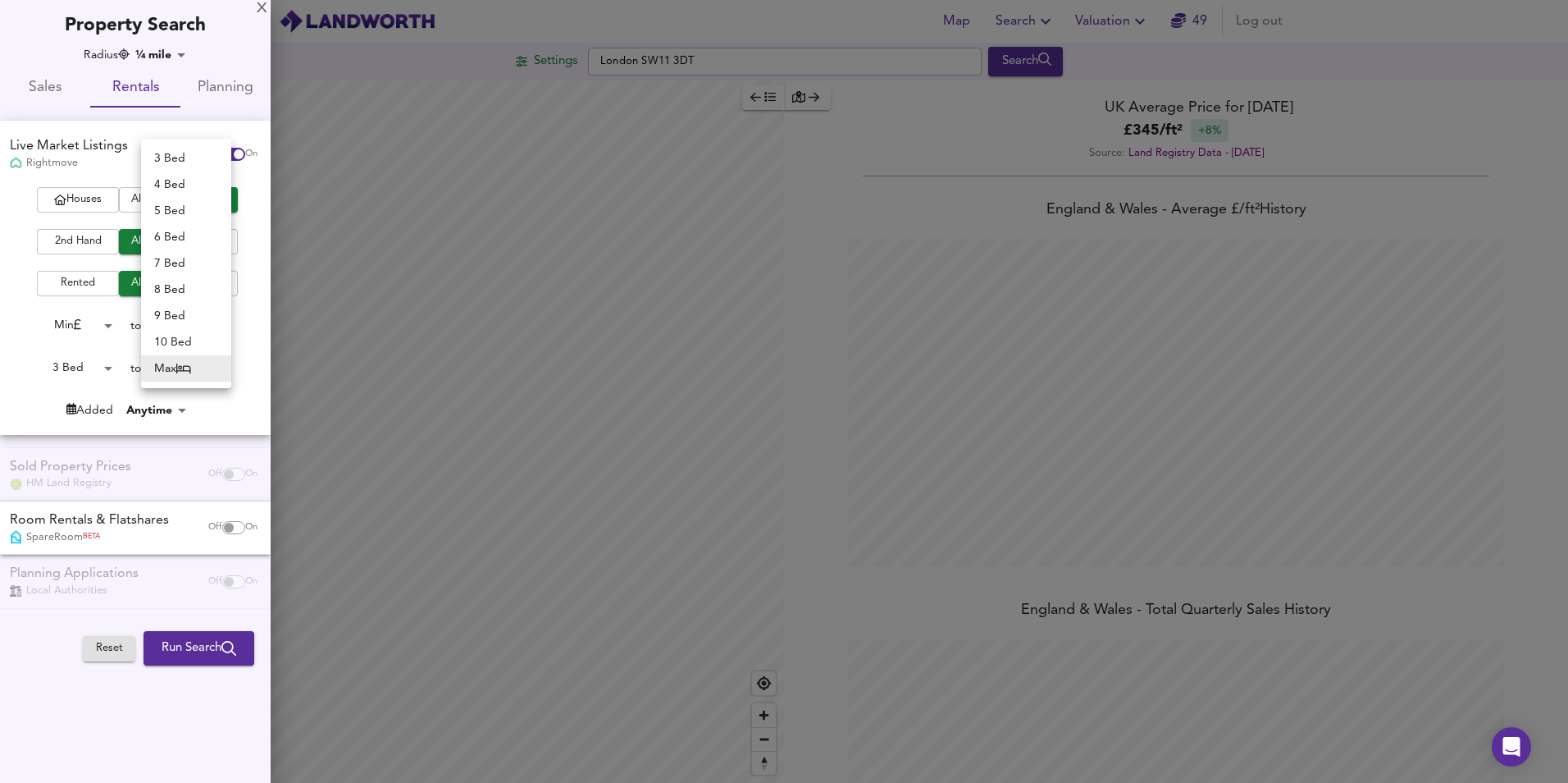
click at [215, 366] on body "Map Search Valuation 49 Log out Settings London SW11 3DT Search Legend UK Avera…" at bounding box center [784, 392] width 1568 height 783
click at [184, 155] on li "3 Bed" at bounding box center [186, 158] width 90 height 27
type input "3"
click at [238, 528] on input "checkbox" at bounding box center [228, 527] width 39 height 13
checkbox input "true"
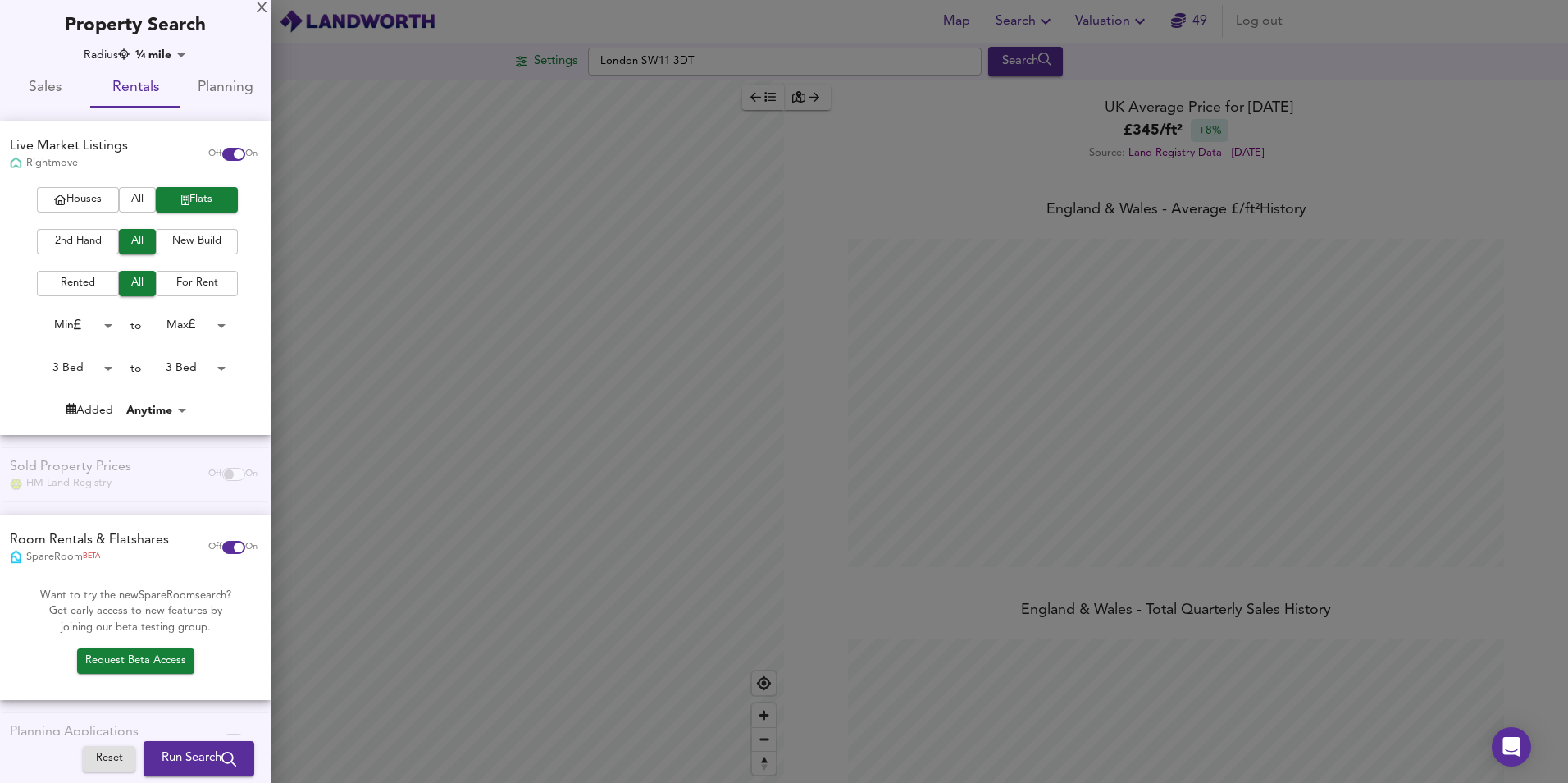
click at [164, 749] on span "Run Search" at bounding box center [199, 759] width 75 height 22
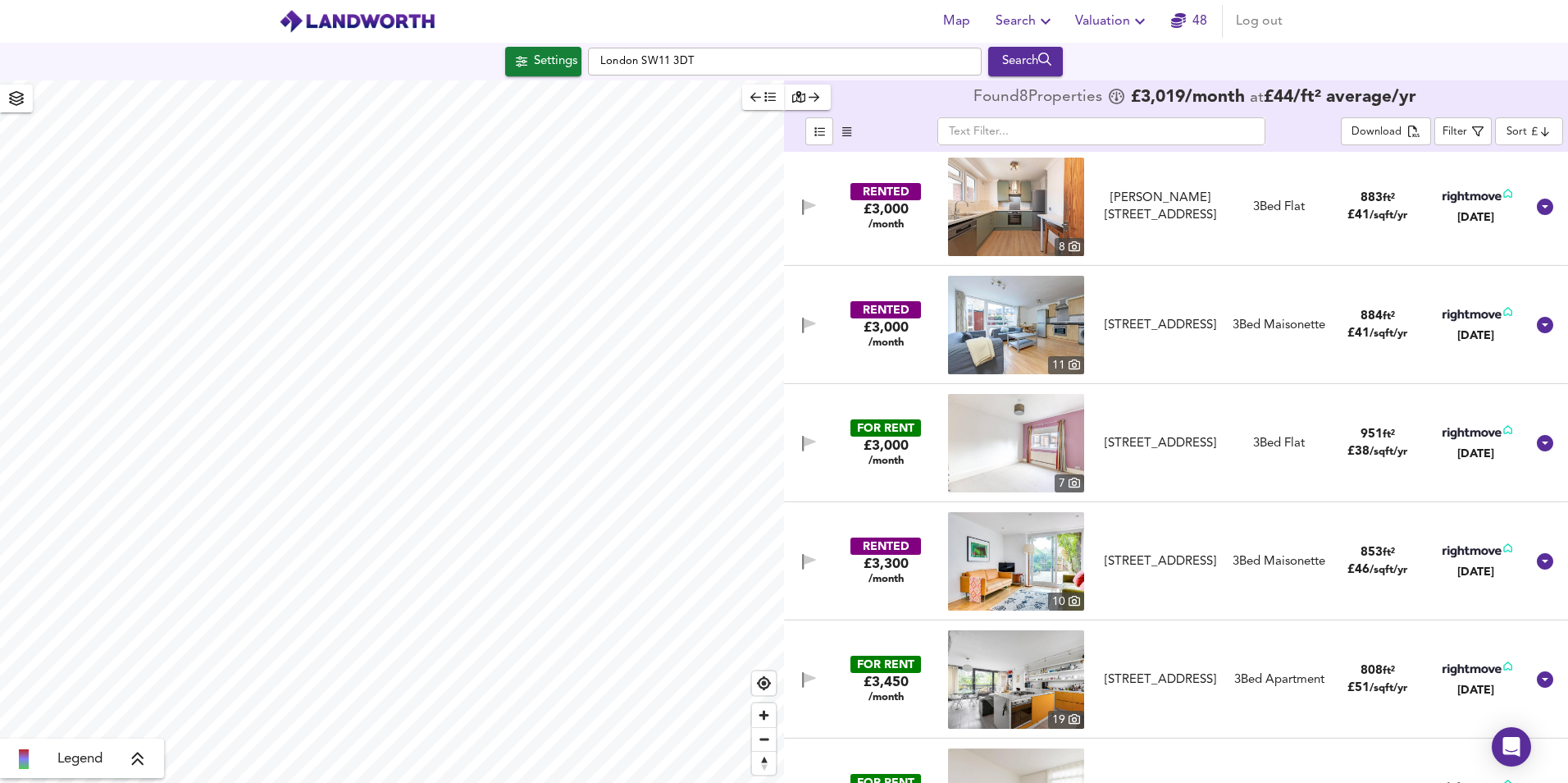
scroll to position [247, 0]
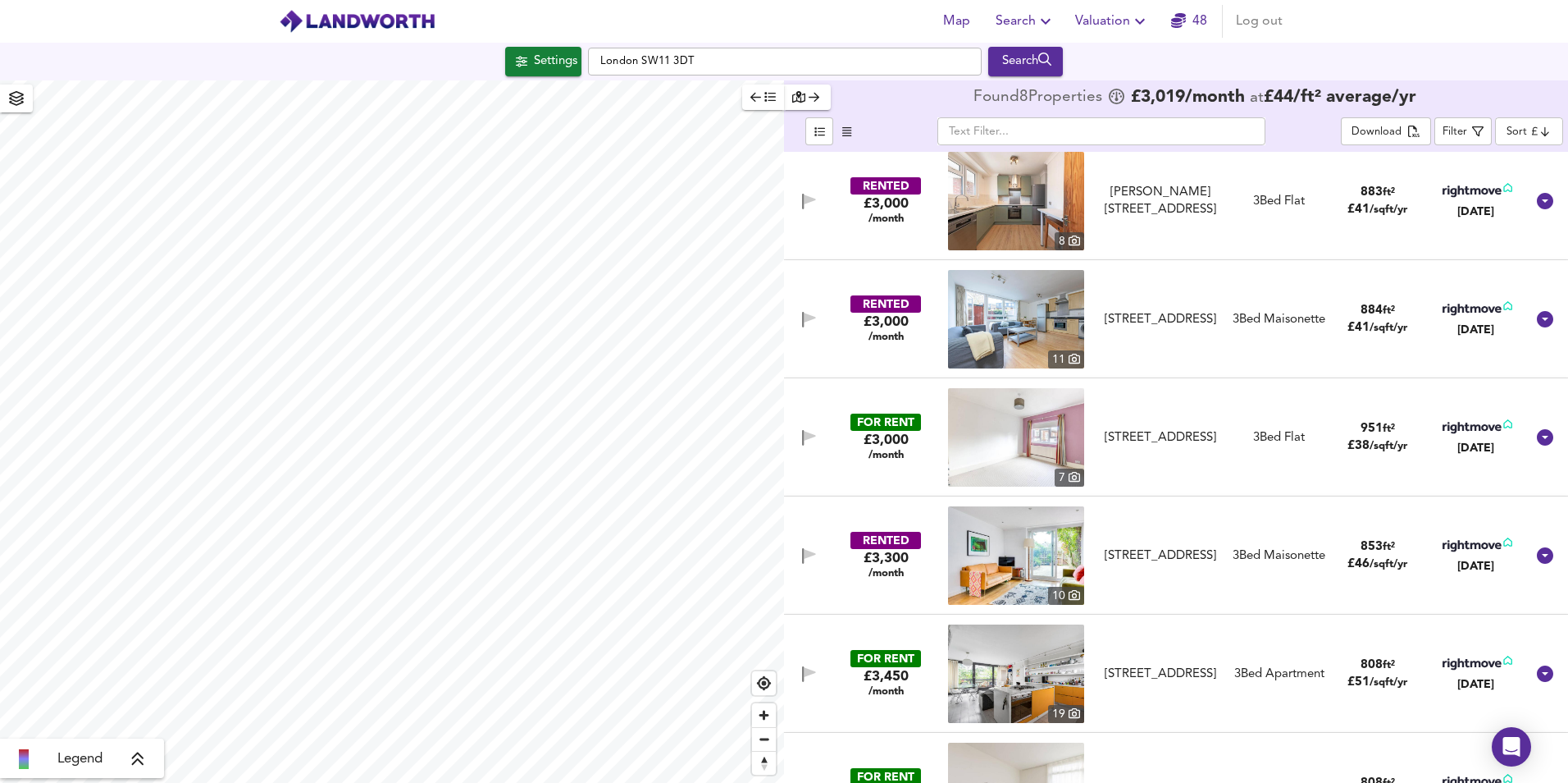
click at [978, 453] on img at bounding box center [1017, 437] width 137 height 98
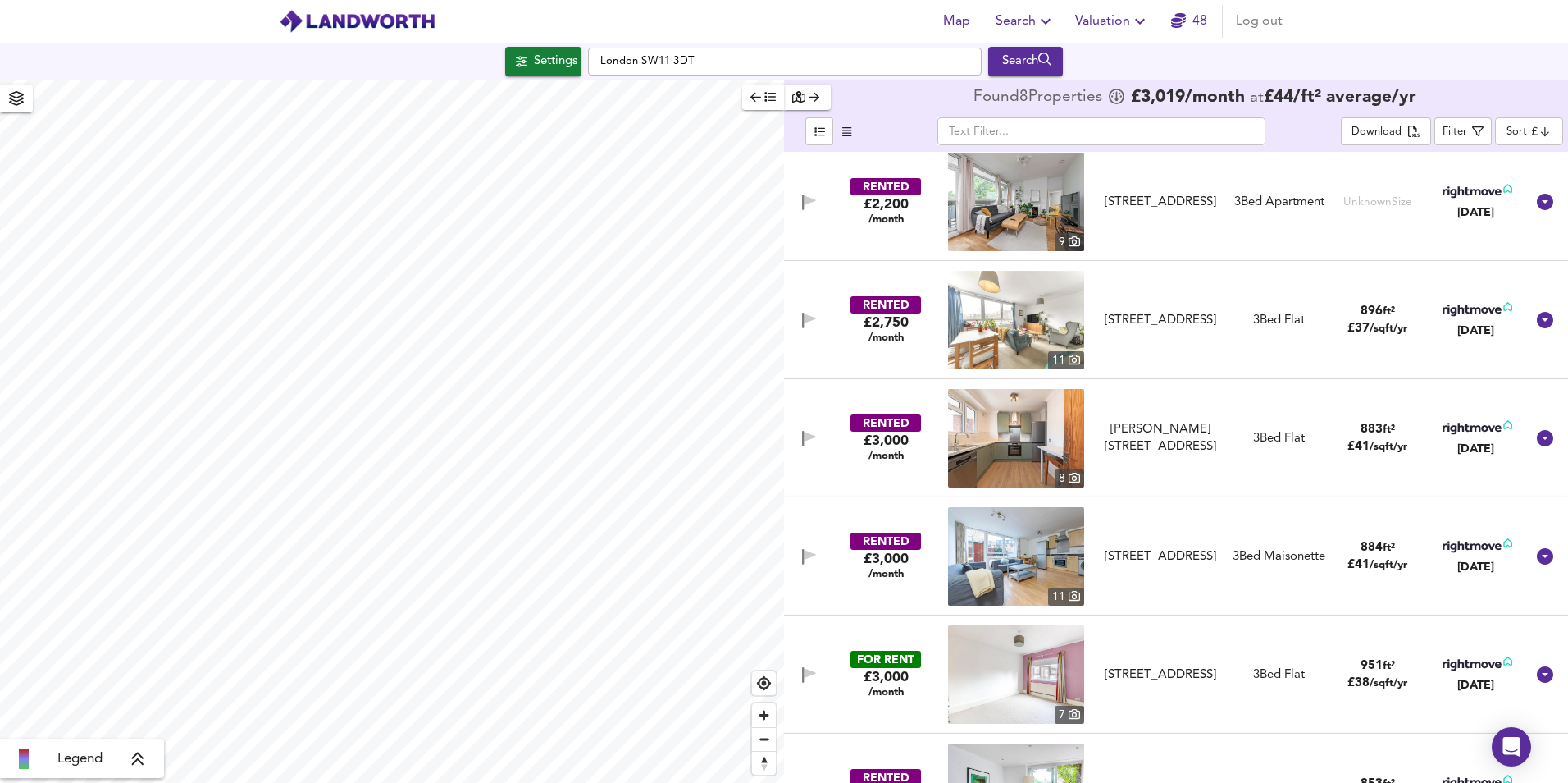
scroll to position [0, 0]
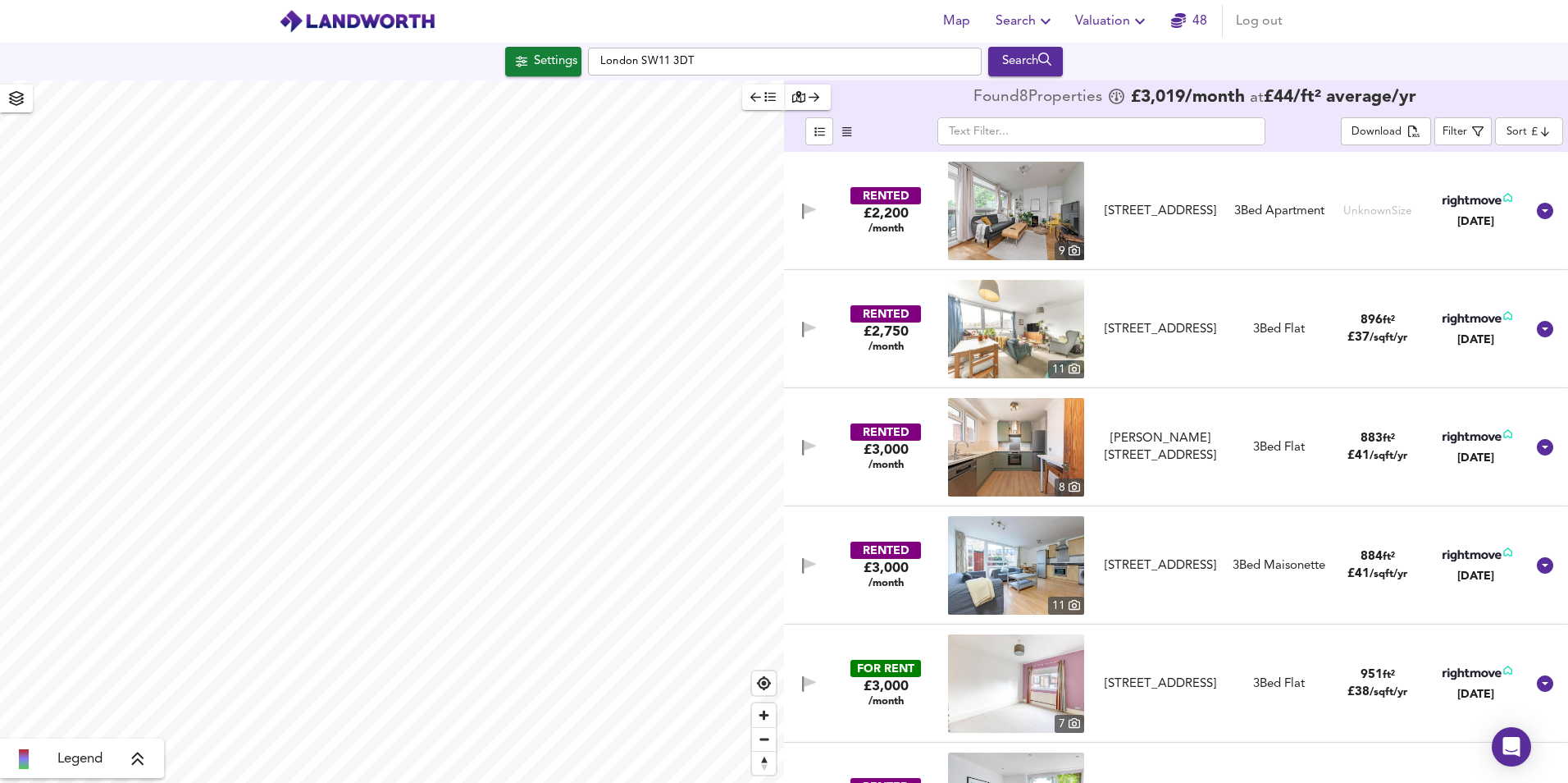
click at [1032, 197] on img at bounding box center [1017, 211] width 137 height 98
